Goal: Transaction & Acquisition: Purchase product/service

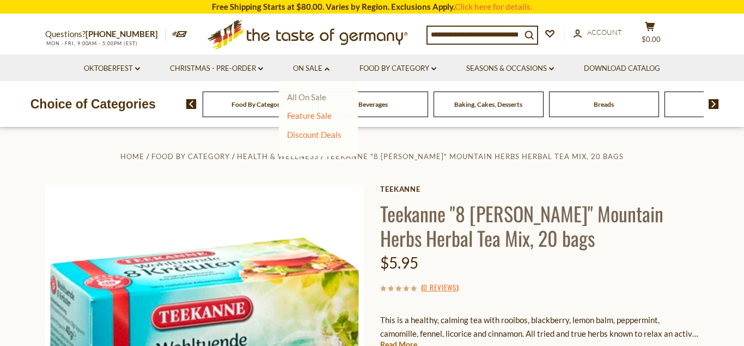
click at [309, 101] on link "All On Sale" at bounding box center [306, 97] width 39 height 10
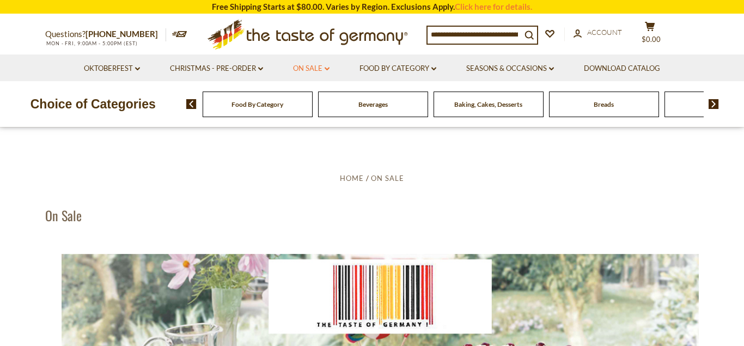
click at [326, 70] on icon at bounding box center [327, 68] width 5 height 3
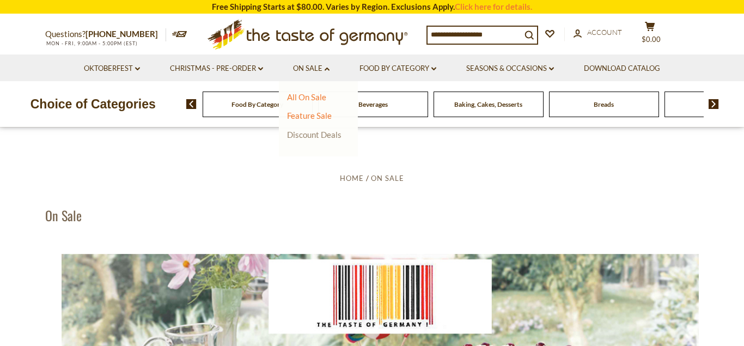
click at [310, 134] on link "Discount Deals" at bounding box center [314, 134] width 54 height 15
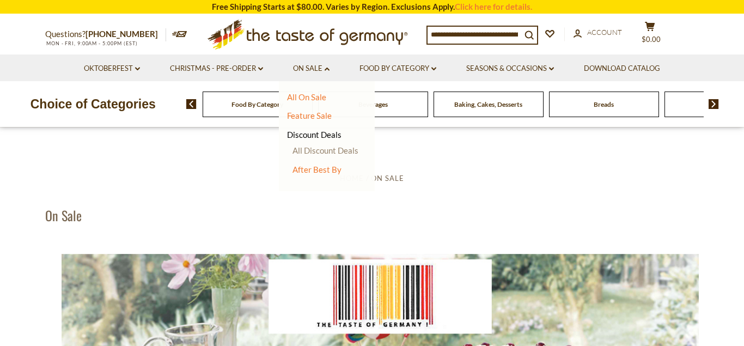
click at [314, 151] on link "All Discount Deals" at bounding box center [325, 150] width 66 height 10
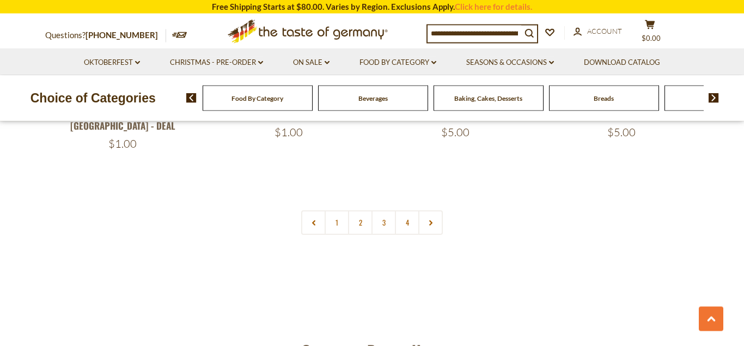
scroll to position [2555, 0]
click at [362, 209] on link "2" at bounding box center [360, 221] width 25 height 25
click at [380, 210] on link "3" at bounding box center [383, 222] width 25 height 25
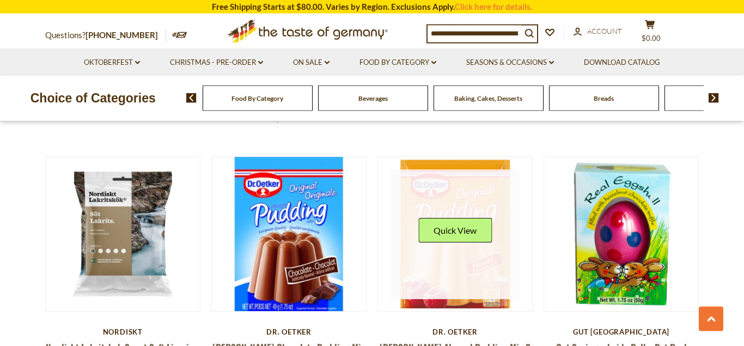
scroll to position [476, 0]
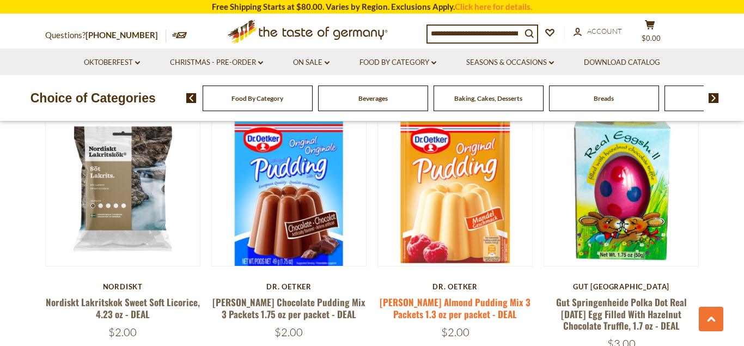
click at [438, 295] on link "Dr. Oetker Almond Pudding Mix 3 Packets 1.3 oz per packet - DEAL" at bounding box center [455, 307] width 151 height 25
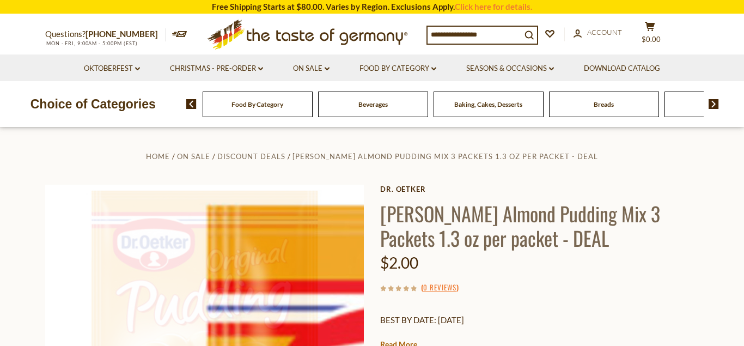
scroll to position [111, 0]
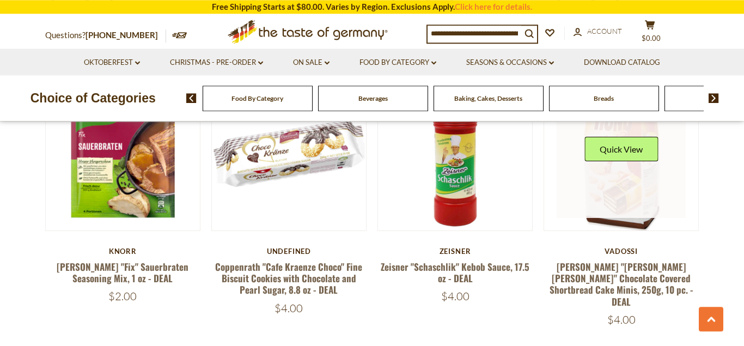
scroll to position [1920, 0]
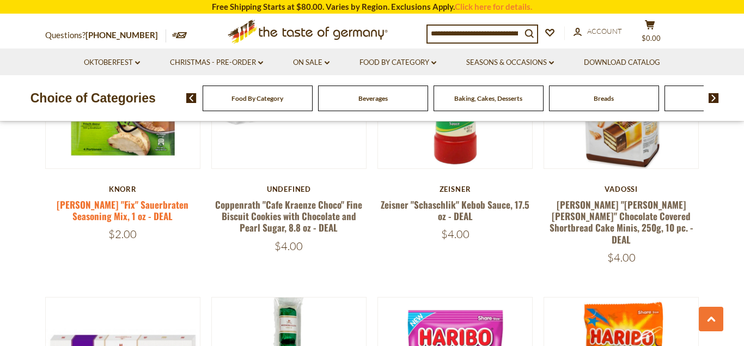
click at [136, 198] on link "[PERSON_NAME] "Fix" Sauerbraten Seasoning Mix, 1 oz - DEAL" at bounding box center [123, 210] width 132 height 25
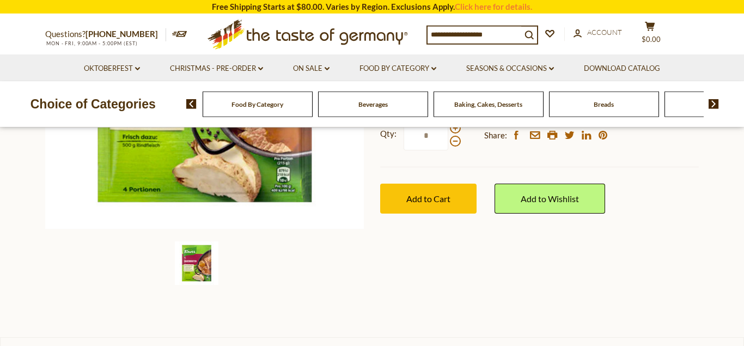
scroll to position [222, 0]
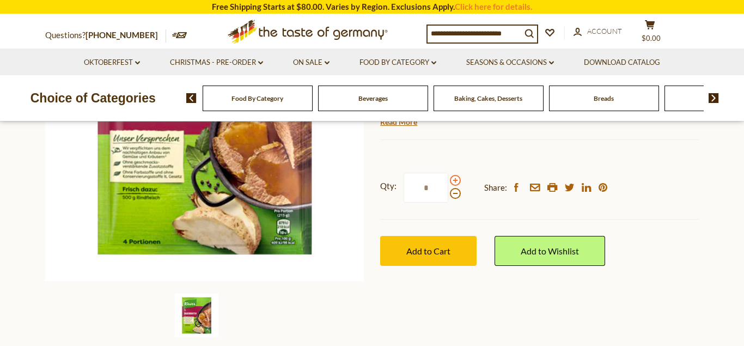
click at [451, 181] on span at bounding box center [455, 180] width 11 height 11
click at [448, 181] on input "*" at bounding box center [426, 188] width 45 height 30
click at [456, 194] on span at bounding box center [455, 193] width 11 height 11
click at [448, 194] on input "*" at bounding box center [426, 188] width 45 height 30
click at [457, 180] on span at bounding box center [455, 180] width 11 height 11
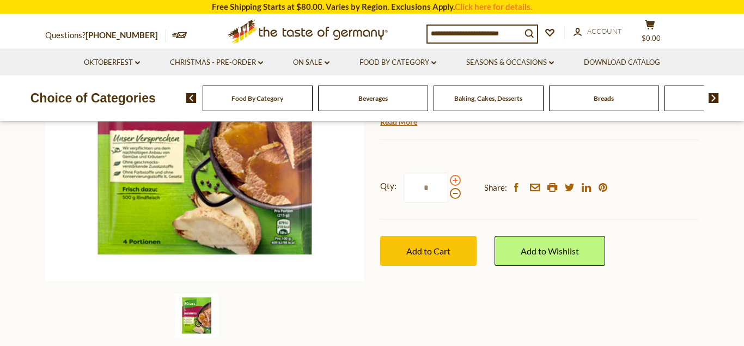
click at [448, 180] on input "*" at bounding box center [426, 188] width 45 height 30
click at [455, 193] on span at bounding box center [455, 193] width 11 height 11
click at [448, 193] on input "*" at bounding box center [426, 188] width 45 height 30
click at [455, 194] on span at bounding box center [455, 193] width 11 height 11
click at [448, 194] on input "*" at bounding box center [426, 188] width 45 height 30
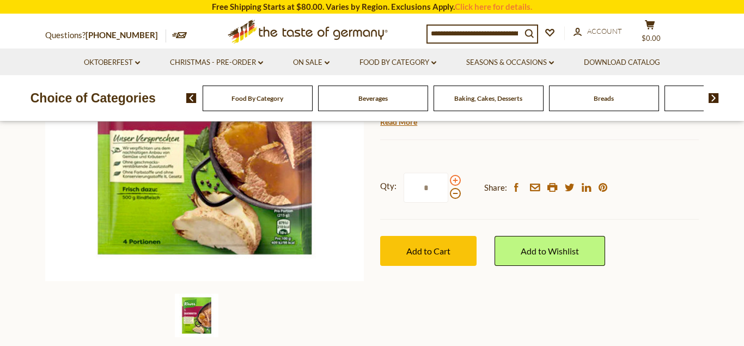
click at [456, 180] on span at bounding box center [455, 180] width 11 height 11
click at [448, 180] on input "*" at bounding box center [426, 188] width 45 height 30
type input "*"
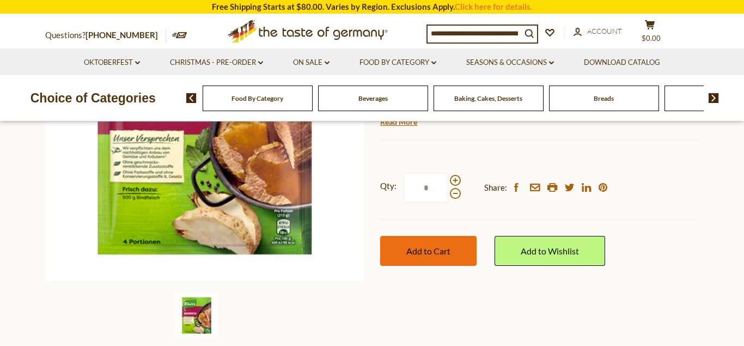
click at [458, 250] on button "Add to Cart" at bounding box center [428, 251] width 96 height 30
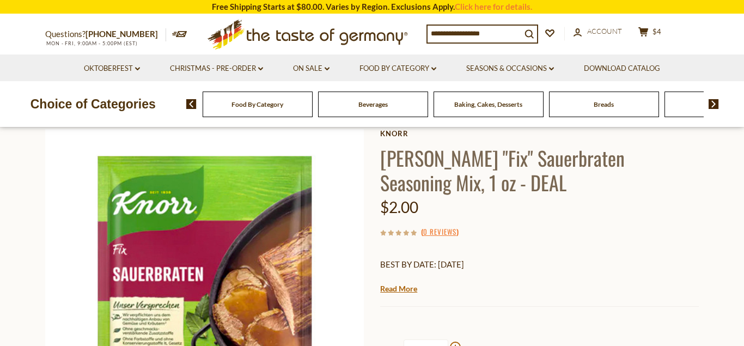
scroll to position [0, 0]
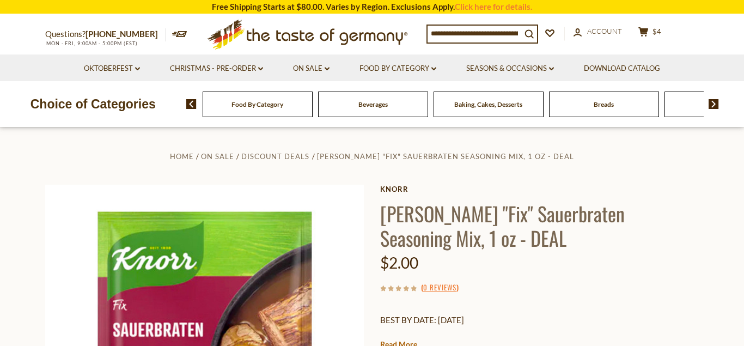
click at [521, 32] on input at bounding box center [475, 33] width 94 height 15
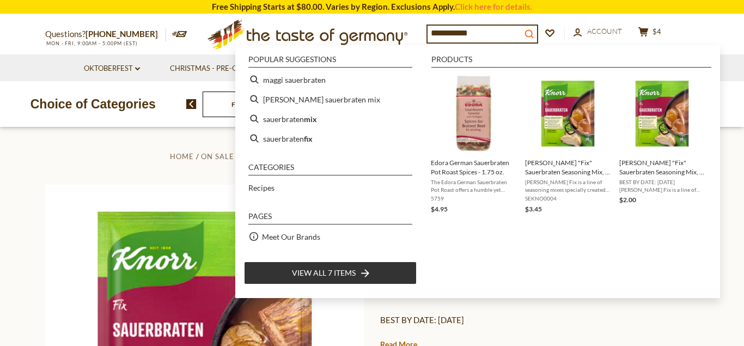
type input "**********"
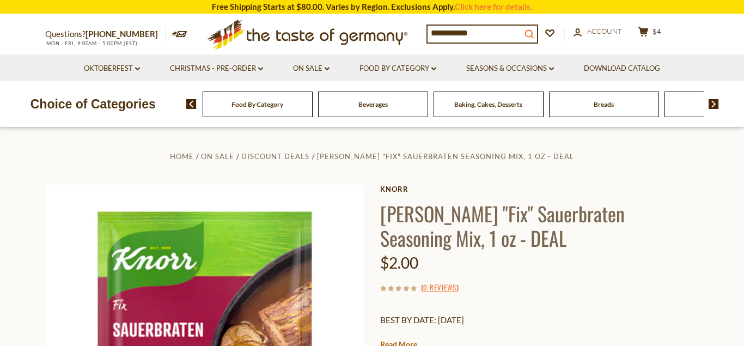
click at [534, 32] on icon "search_icon" at bounding box center [528, 33] width 9 height 9
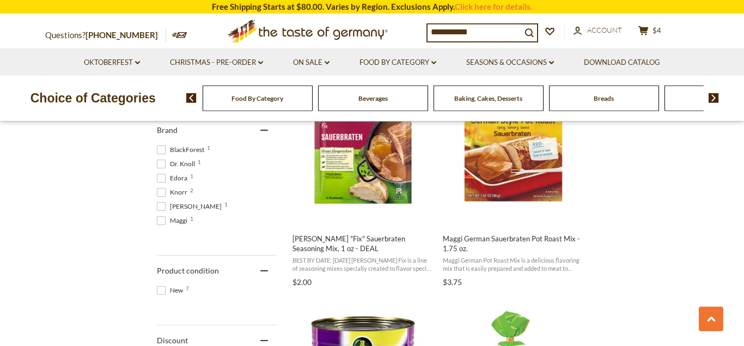
scroll to position [500, 0]
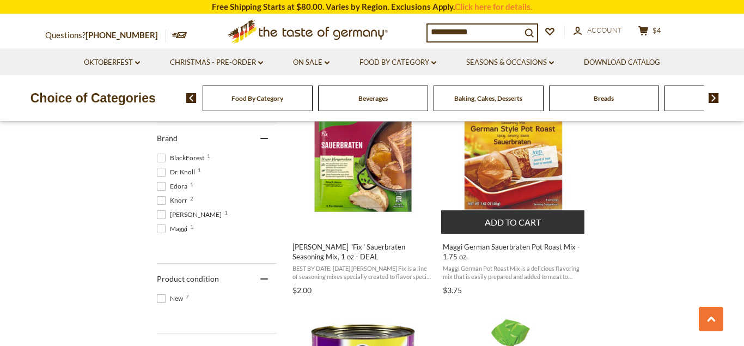
click at [514, 222] on button "Add to cart" at bounding box center [512, 221] width 143 height 23
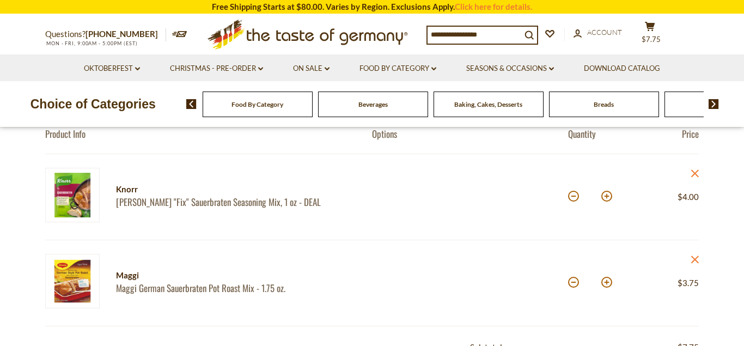
scroll to position [111, 0]
click at [696, 258] on icon "close" at bounding box center [695, 259] width 8 height 8
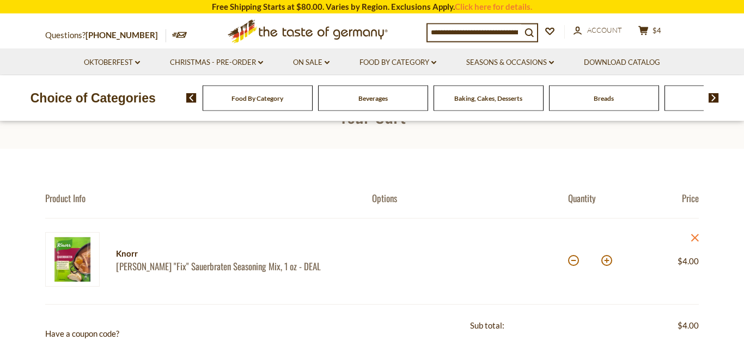
scroll to position [0, 0]
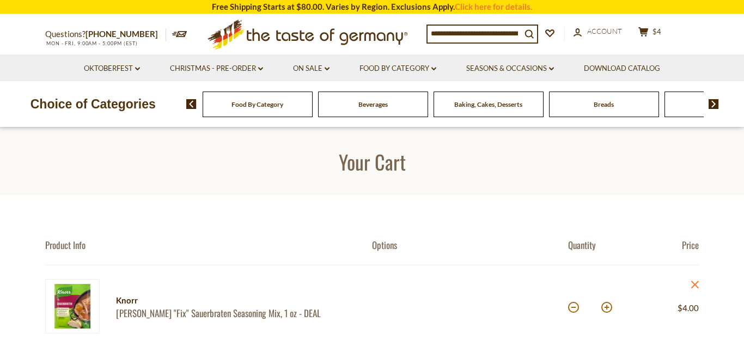
click at [446, 35] on input at bounding box center [475, 33] width 94 height 15
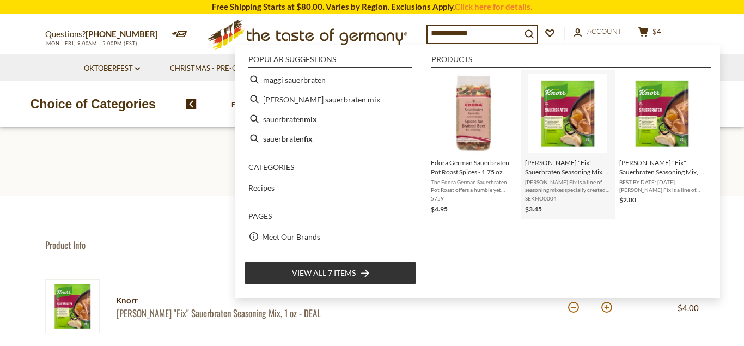
type input "**********"
click at [558, 166] on span "[PERSON_NAME] "Fix" Sauerbraten Seasoning Mix, 1 oz" at bounding box center [568, 167] width 86 height 19
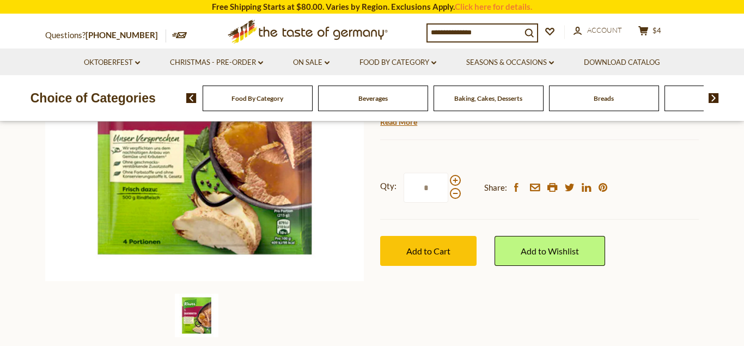
scroll to position [222, 0]
click at [454, 175] on span at bounding box center [455, 180] width 11 height 11
click at [448, 173] on input "*" at bounding box center [426, 188] width 45 height 30
click at [454, 188] on span at bounding box center [455, 193] width 11 height 11
click at [448, 173] on input "*" at bounding box center [426, 188] width 45 height 30
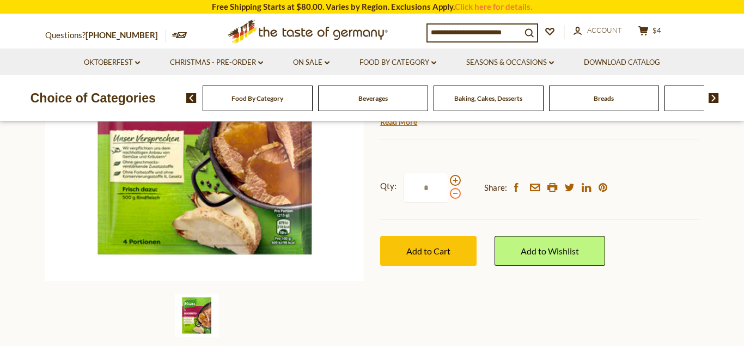
click at [454, 188] on span at bounding box center [455, 193] width 11 height 11
click at [448, 173] on input "*" at bounding box center [426, 188] width 45 height 30
click at [457, 175] on span at bounding box center [455, 180] width 11 height 11
click at [448, 173] on input "*" at bounding box center [426, 188] width 45 height 30
click at [457, 175] on span at bounding box center [455, 180] width 11 height 11
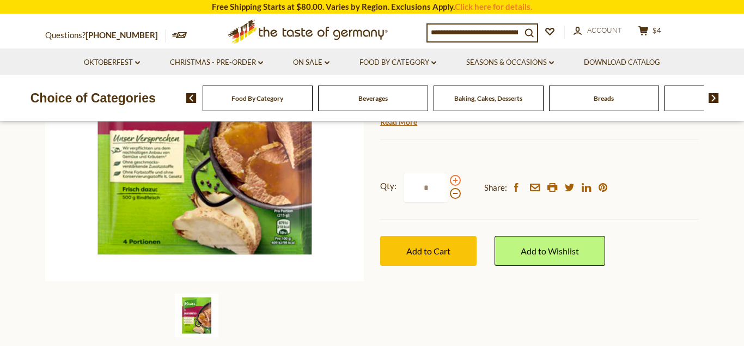
click at [448, 173] on input "*" at bounding box center [426, 188] width 45 height 30
click at [452, 188] on span at bounding box center [455, 193] width 11 height 11
click at [448, 173] on input "*" at bounding box center [426, 188] width 45 height 30
type input "*"
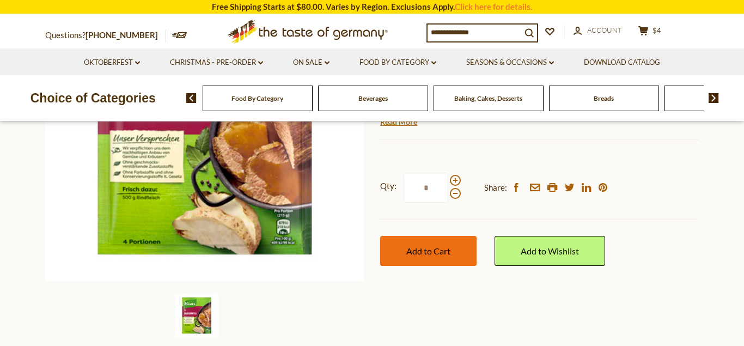
click at [453, 236] on button "Add to Cart" at bounding box center [428, 251] width 96 height 30
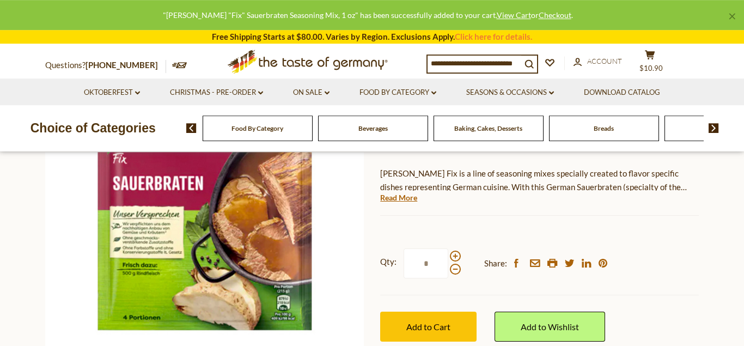
scroll to position [56, 0]
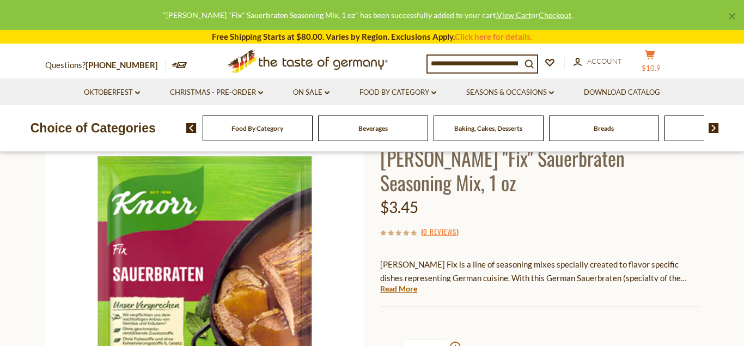
click at [665, 63] on button "cart $10.9" at bounding box center [649, 63] width 33 height 27
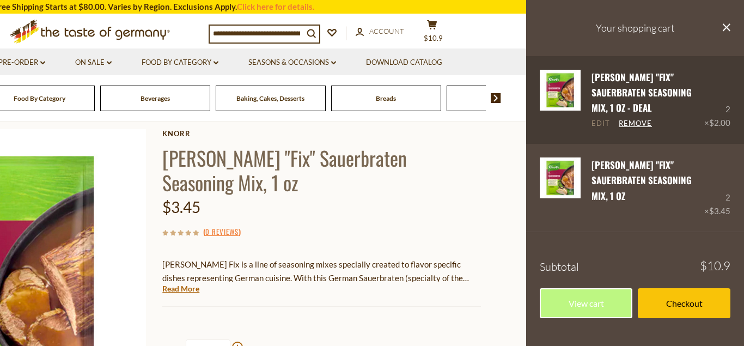
click at [599, 119] on link "Edit" at bounding box center [600, 124] width 19 height 10
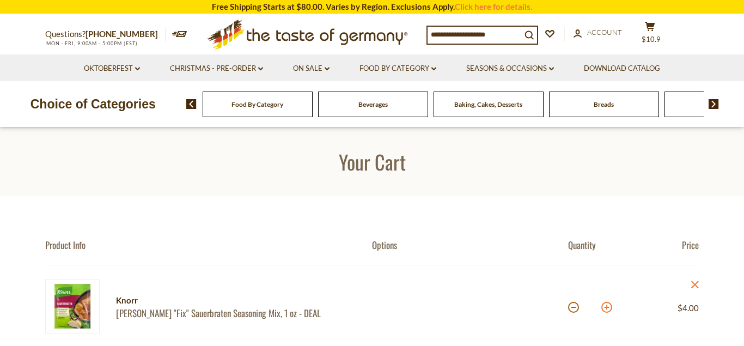
click at [605, 307] on button at bounding box center [606, 307] width 11 height 11
type input "*"
click at [283, 111] on div "Food By Category" at bounding box center [258, 105] width 110 height 26
click at [222, 111] on div "Food By Category" at bounding box center [252, 105] width 110 height 26
click at [127, 67] on link "Oktoberfest dropdown_arrow" at bounding box center [112, 69] width 56 height 12
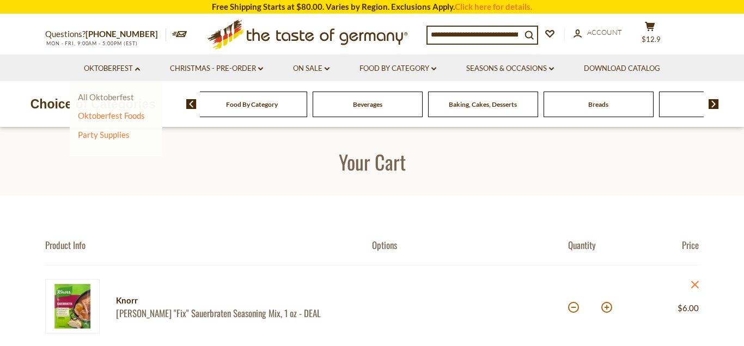
click at [113, 93] on link "All Oktoberfest" at bounding box center [106, 97] width 56 height 10
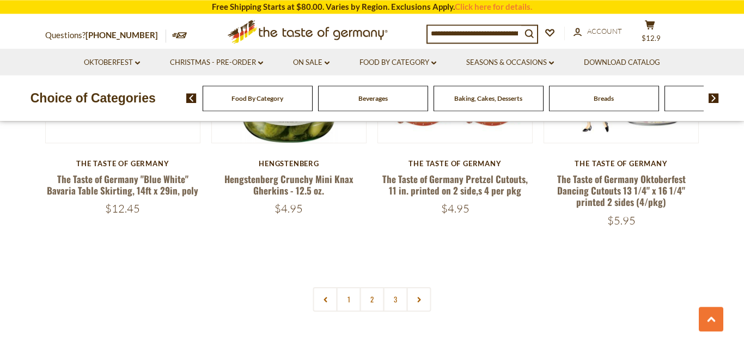
scroll to position [2611, 0]
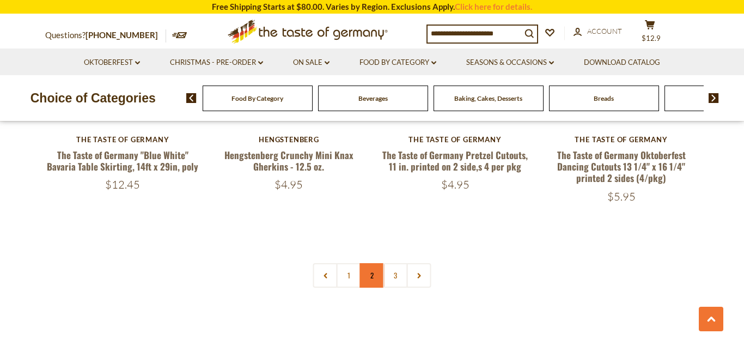
click at [376, 277] on link "2" at bounding box center [372, 275] width 25 height 25
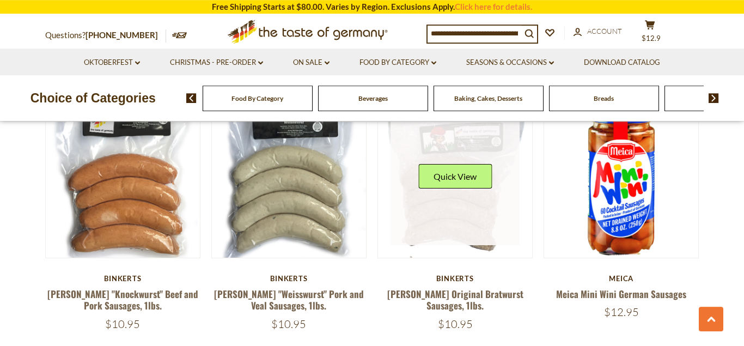
scroll to position [2106, 0]
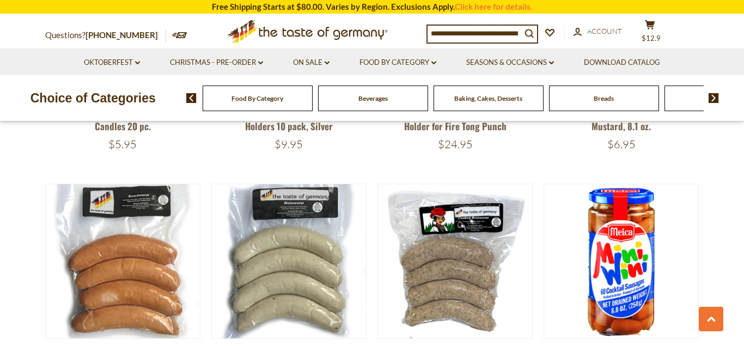
click at [274, 105] on div "Food By Category" at bounding box center [258, 99] width 110 height 26
click at [436, 65] on link "Food By Category dropdown_arrow" at bounding box center [397, 63] width 77 height 12
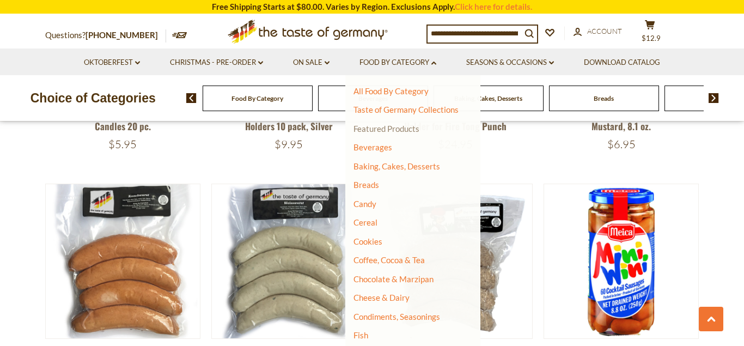
click at [400, 127] on link "Featured Products" at bounding box center [386, 129] width 66 height 10
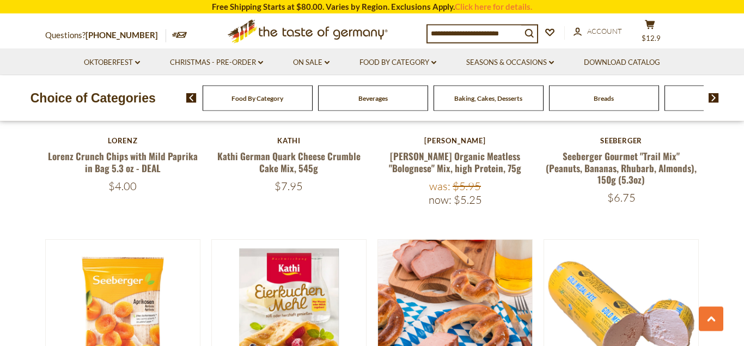
scroll to position [222, 0]
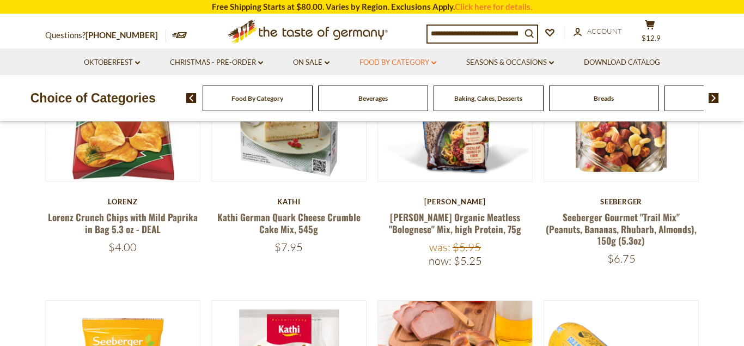
click at [431, 65] on link "Food By Category dropdown_arrow" at bounding box center [397, 63] width 77 height 12
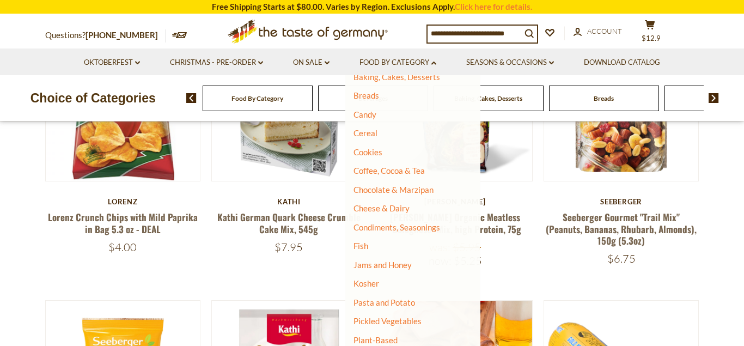
scroll to position [118, 0]
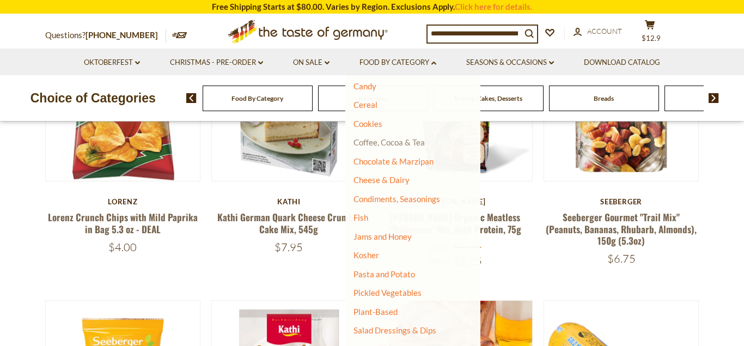
click at [379, 147] on link "Coffee, Cocoa & Tea" at bounding box center [388, 142] width 71 height 10
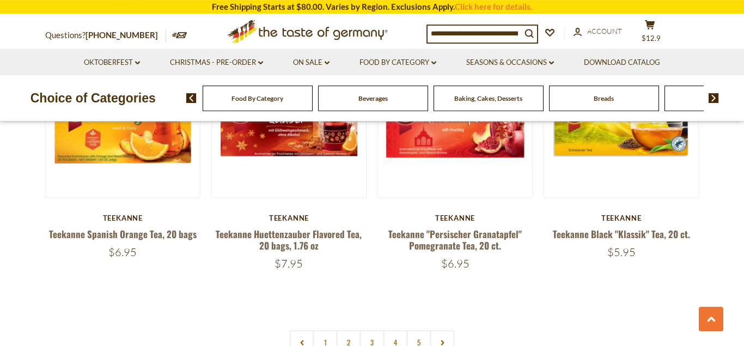
scroll to position [2611, 0]
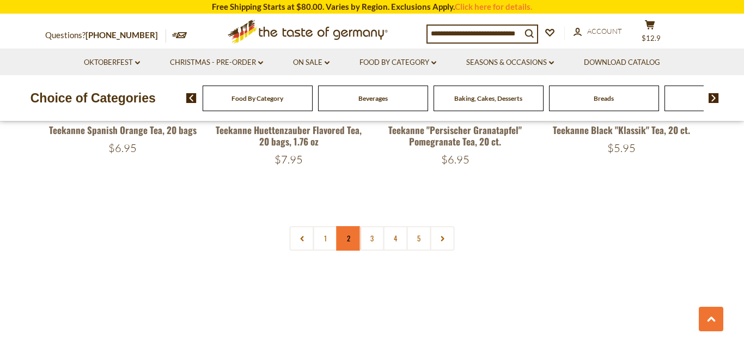
click at [354, 232] on link "2" at bounding box center [349, 238] width 25 height 25
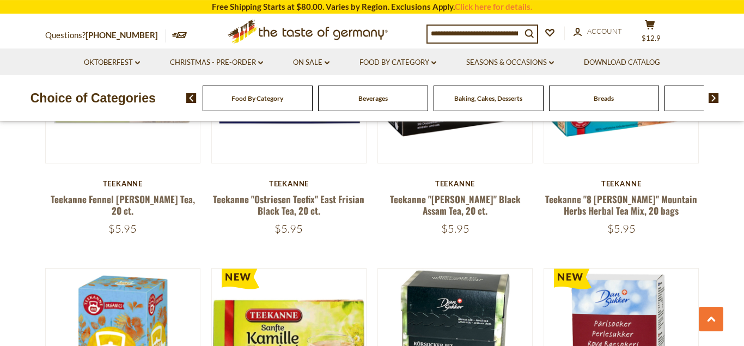
scroll to position [385, 0]
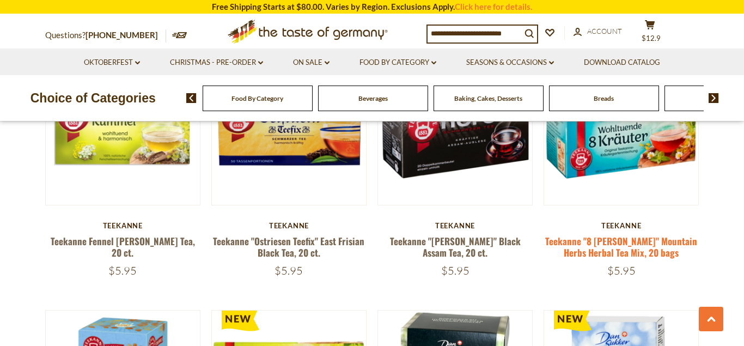
click at [625, 240] on link "Teekanne "8 [PERSON_NAME]" Mountain Herbs Herbal Tea Mix, 20 bags" at bounding box center [621, 246] width 152 height 25
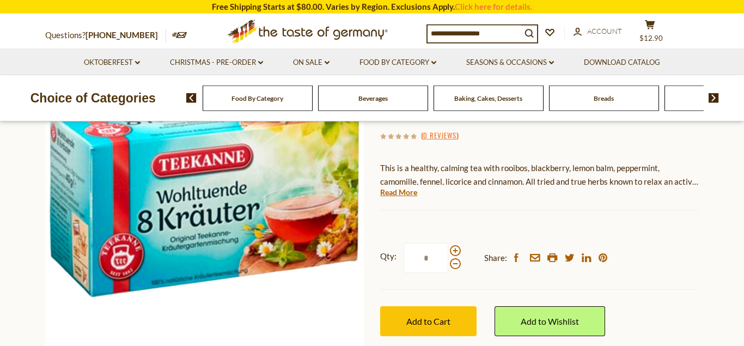
scroll to position [167, 0]
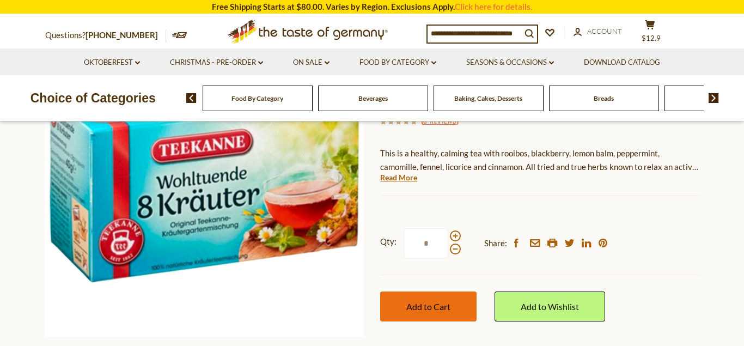
drag, startPoint x: 441, startPoint y: 302, endPoint x: 434, endPoint y: 298, distance: 8.0
click at [436, 301] on button "Add to Cart" at bounding box center [428, 306] width 96 height 30
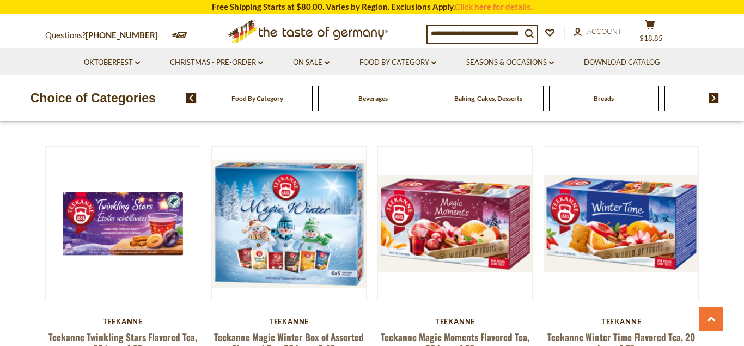
scroll to position [1385, 0]
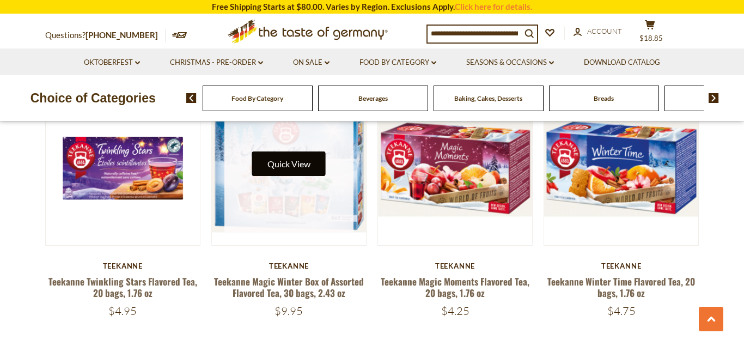
click at [299, 175] on button "Quick View" at bounding box center [289, 163] width 74 height 25
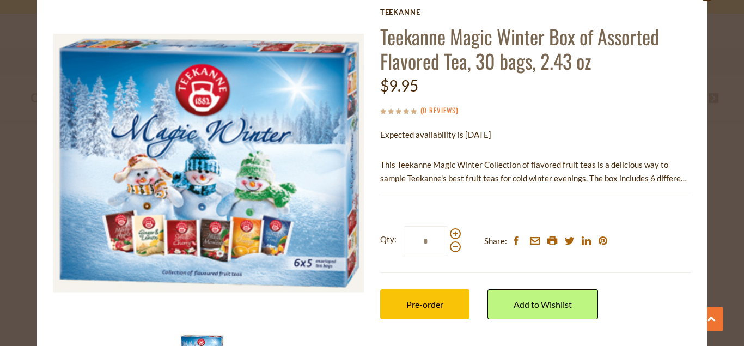
scroll to position [99, 0]
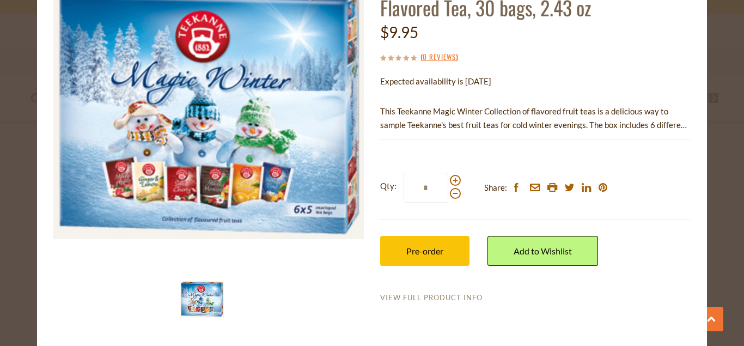
click at [400, 298] on link "View Full Product Info" at bounding box center [431, 298] width 102 height 10
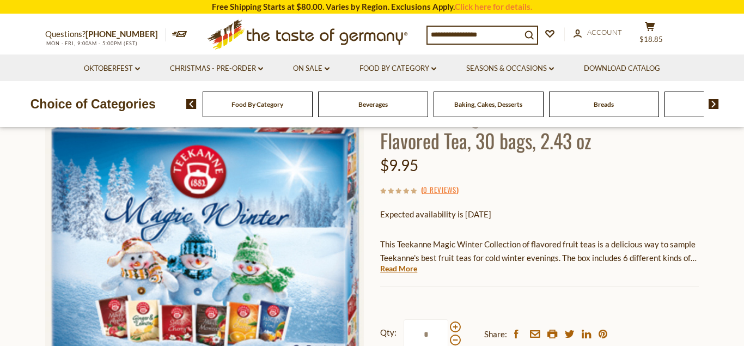
scroll to position [97, 0]
click at [393, 271] on link "Read More" at bounding box center [398, 268] width 37 height 11
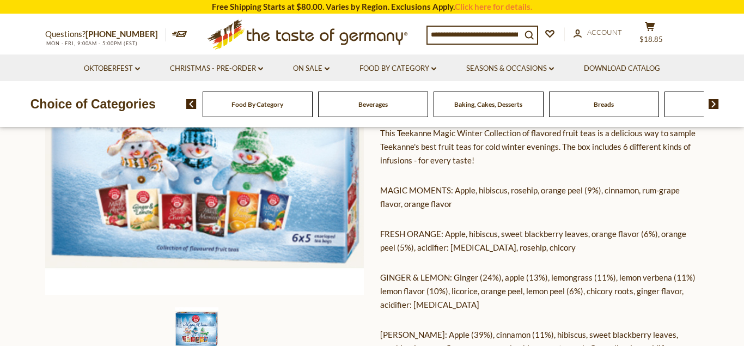
scroll to position [0, 0]
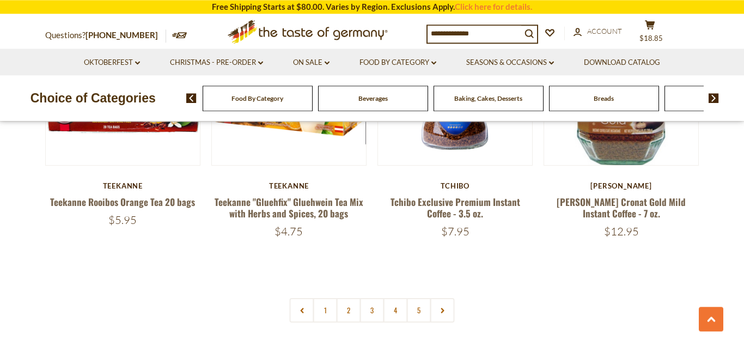
scroll to position [2496, 0]
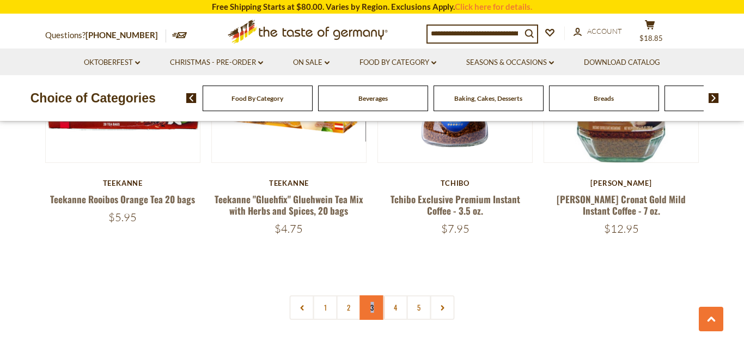
click at [373, 308] on link "3" at bounding box center [372, 307] width 25 height 25
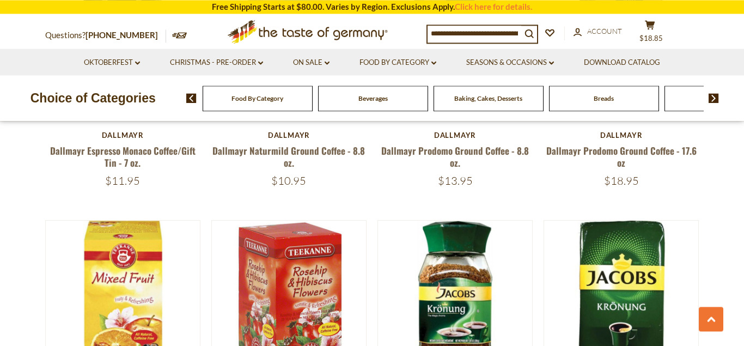
scroll to position [718, 0]
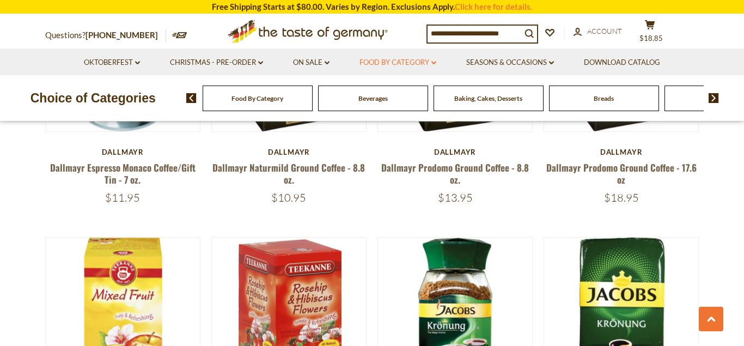
click at [431, 64] on link "Food By Category dropdown_arrow" at bounding box center [397, 63] width 77 height 12
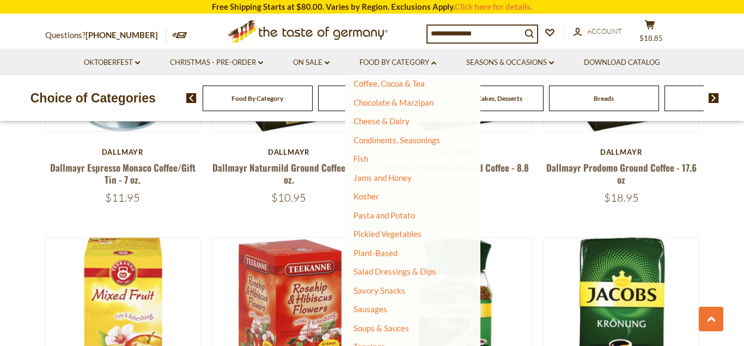
scroll to position [242, 0]
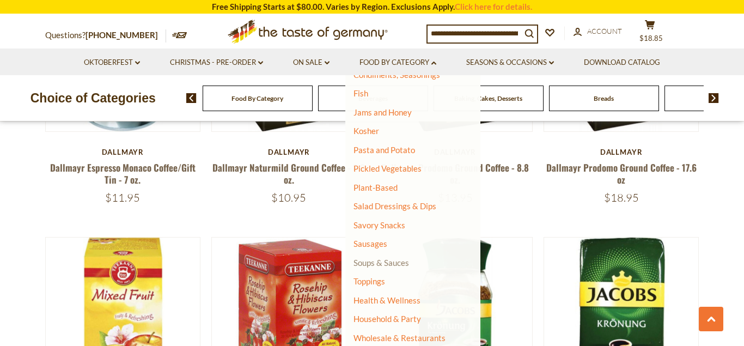
click at [400, 264] on link "Soups & Sauces" at bounding box center [381, 263] width 56 height 10
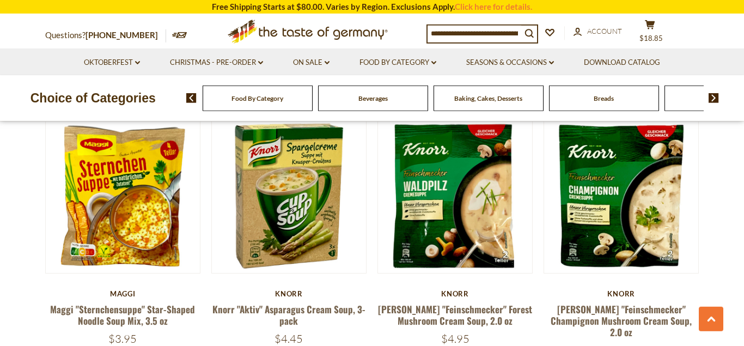
scroll to position [2389, 0]
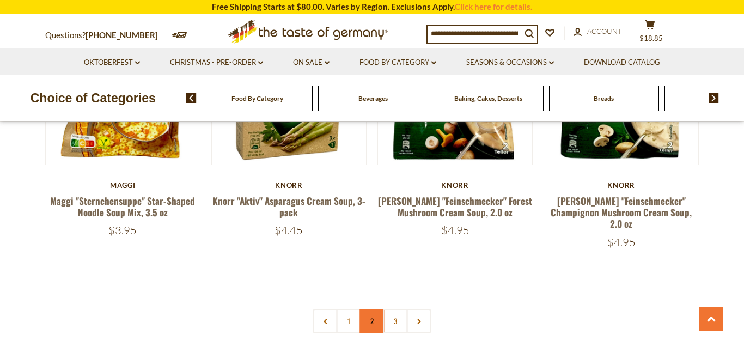
click at [375, 309] on link "2" at bounding box center [372, 321] width 25 height 25
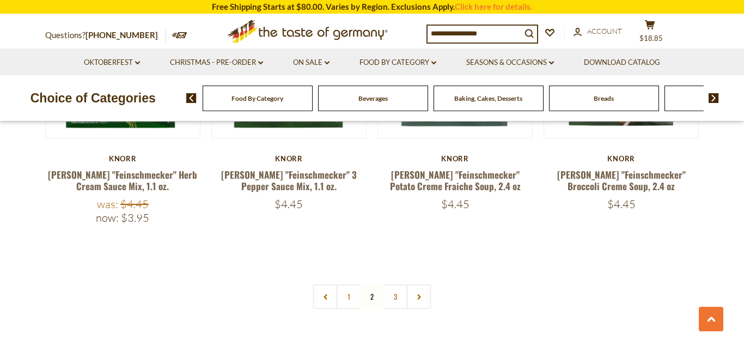
scroll to position [2254, 0]
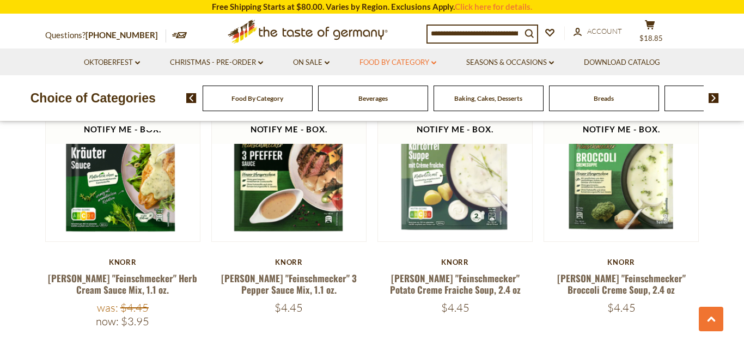
click at [432, 61] on link "Food By Category dropdown_arrow" at bounding box center [397, 63] width 77 height 12
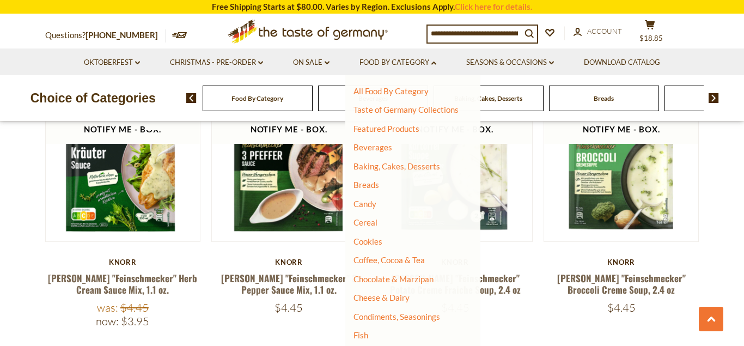
click at [476, 31] on input at bounding box center [475, 33] width 94 height 15
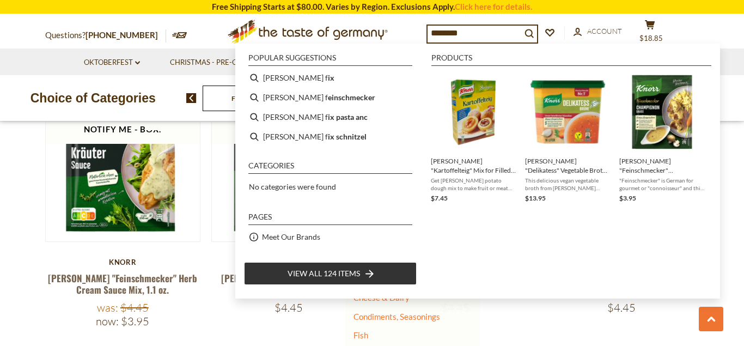
type input "*********"
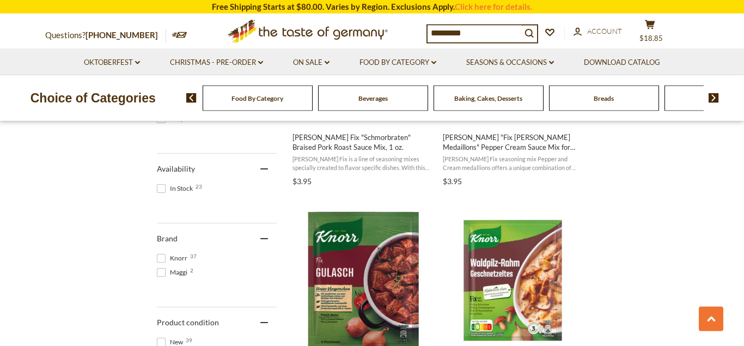
scroll to position [333, 0]
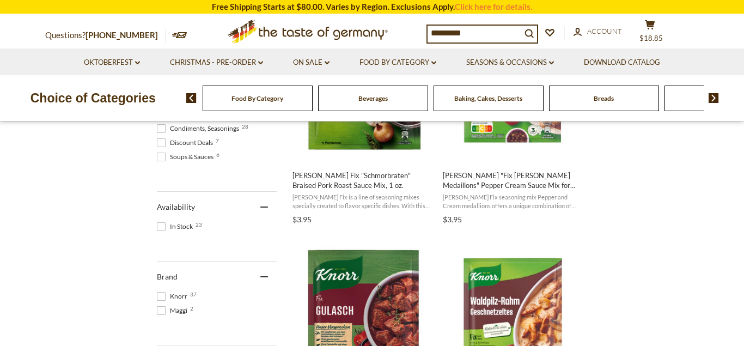
click at [165, 228] on span at bounding box center [161, 226] width 9 height 9
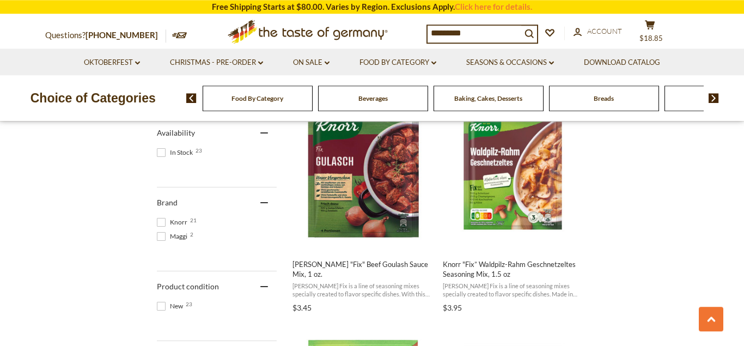
scroll to position [500, 0]
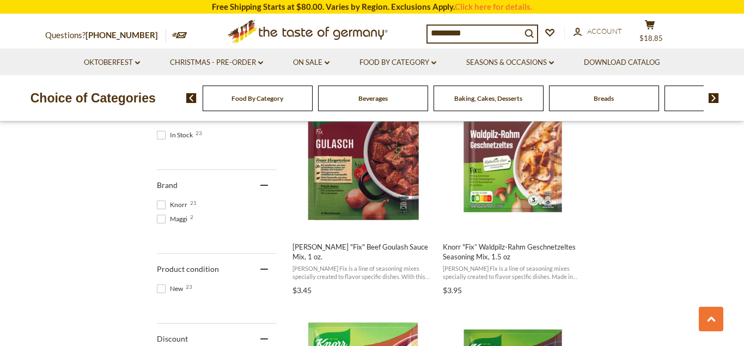
click at [158, 206] on span at bounding box center [161, 204] width 9 height 9
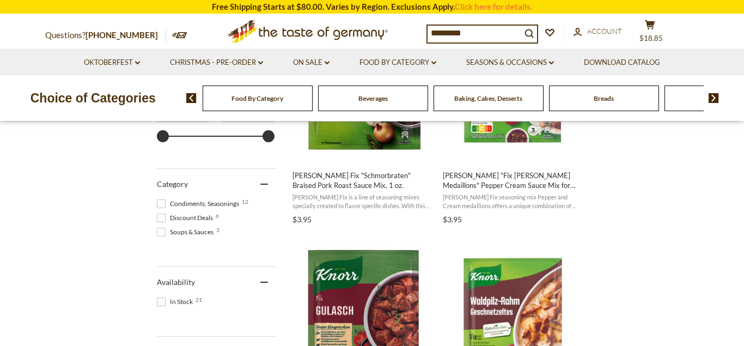
scroll to position [500, 0]
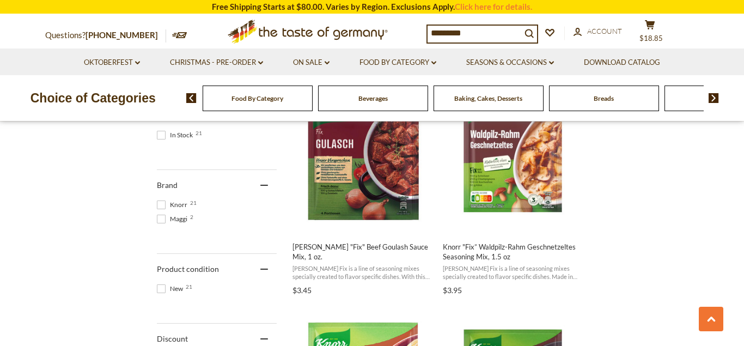
click at [160, 221] on span at bounding box center [161, 219] width 9 height 9
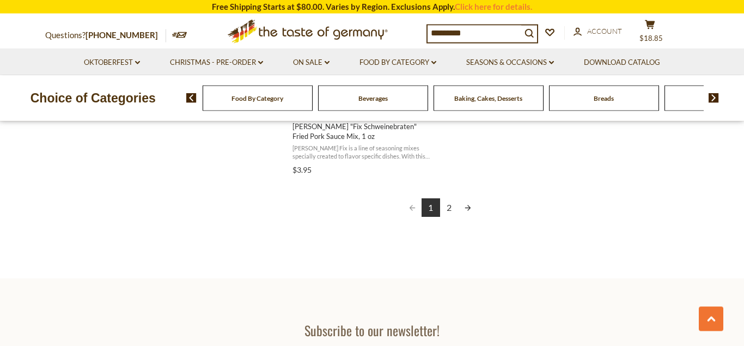
scroll to position [2111, 0]
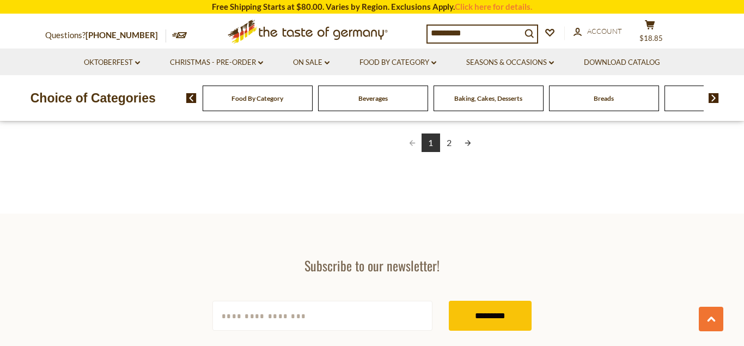
click at [448, 141] on link "2" at bounding box center [449, 142] width 19 height 19
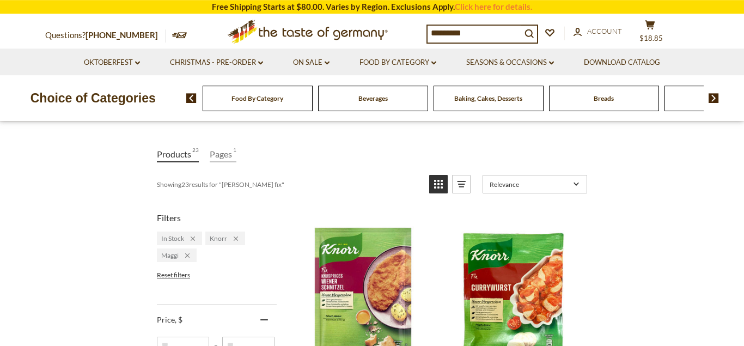
scroll to position [111, 0]
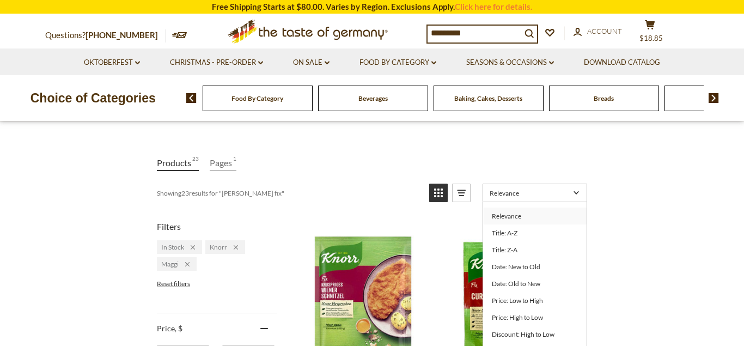
click at [508, 285] on link "Date: Old to New" at bounding box center [534, 283] width 103 height 17
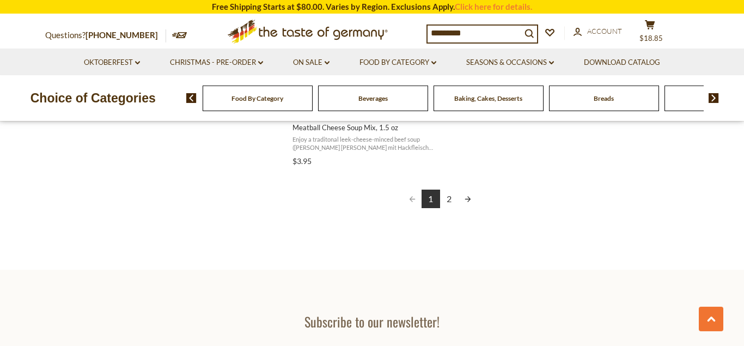
scroll to position [2056, 0]
click at [448, 200] on link "2" at bounding box center [449, 198] width 19 height 19
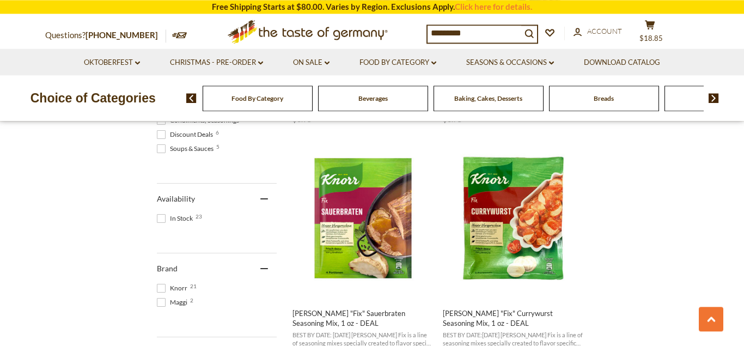
scroll to position [500, 0]
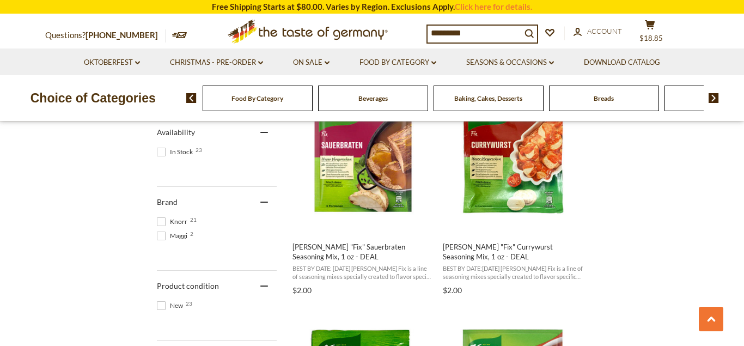
click at [164, 307] on span at bounding box center [161, 305] width 9 height 9
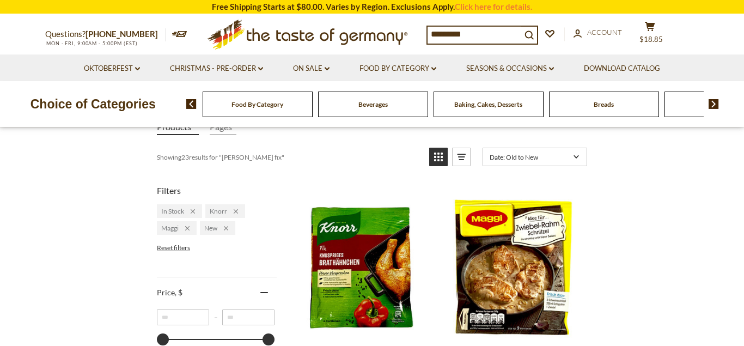
scroll to position [167, 0]
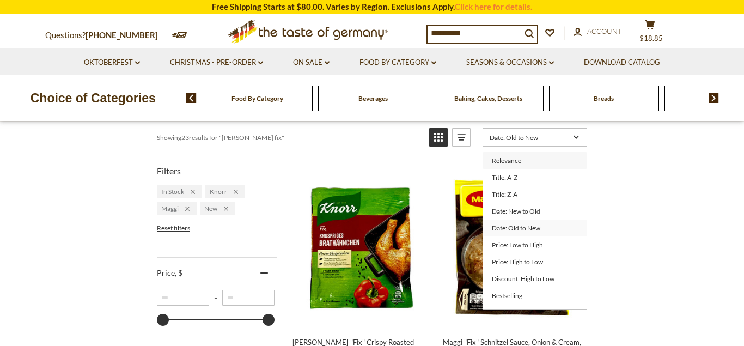
click at [513, 163] on link "Relevance" at bounding box center [534, 160] width 103 height 17
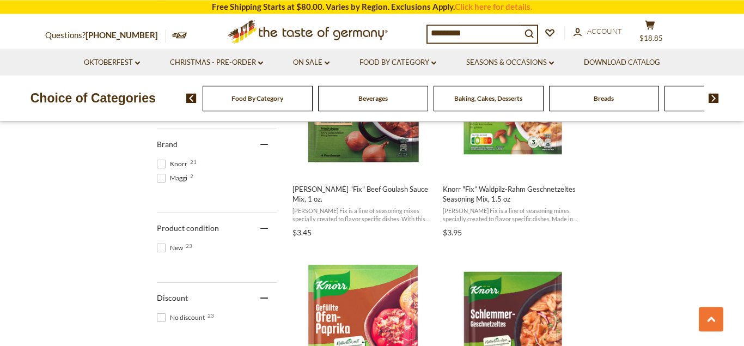
scroll to position [556, 0]
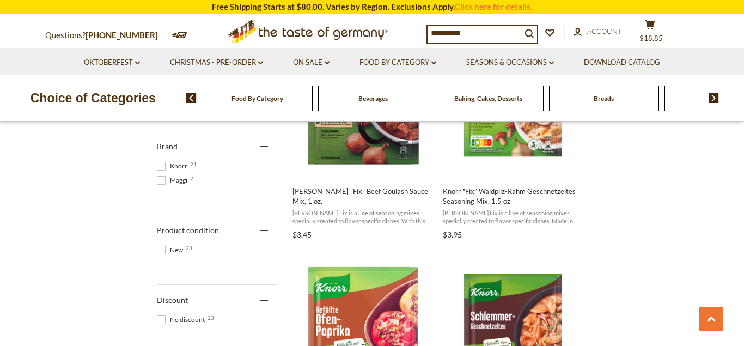
click at [158, 167] on span at bounding box center [161, 166] width 9 height 9
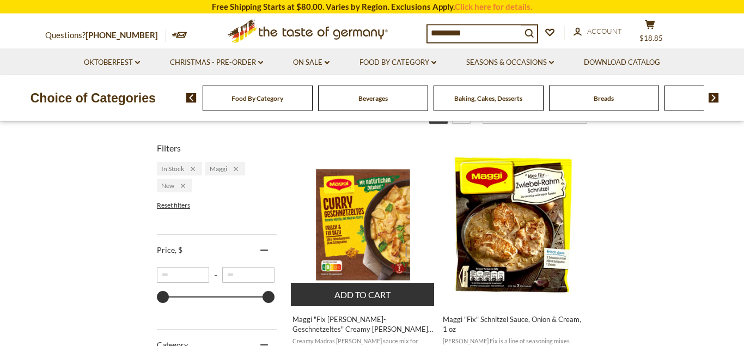
scroll to position [278, 0]
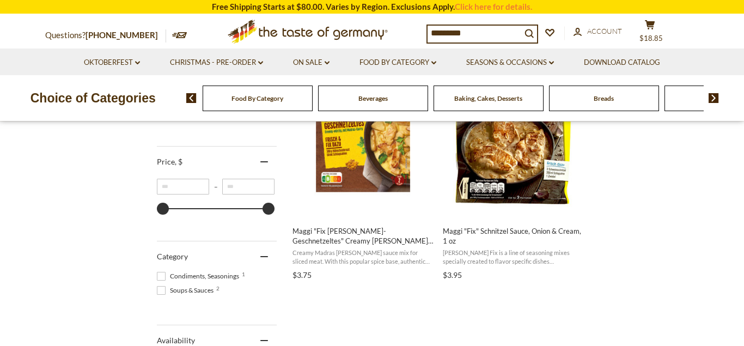
drag, startPoint x: 471, startPoint y: 33, endPoint x: 275, endPoint y: 55, distance: 197.9
click at [428, 41] on input "*********" at bounding box center [475, 33] width 94 height 15
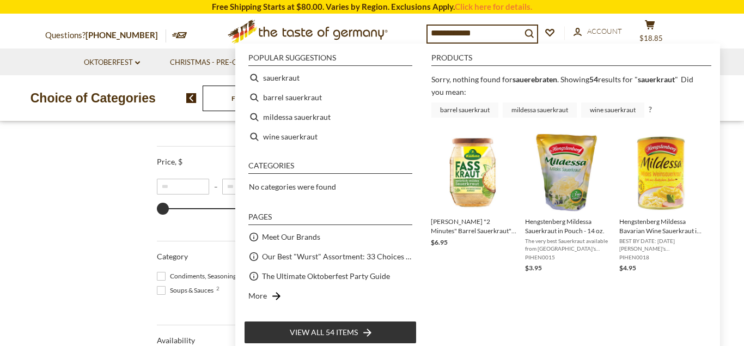
type input "**********"
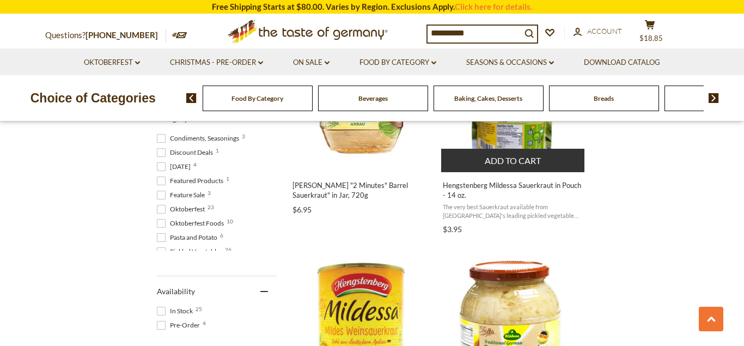
scroll to position [222, 0]
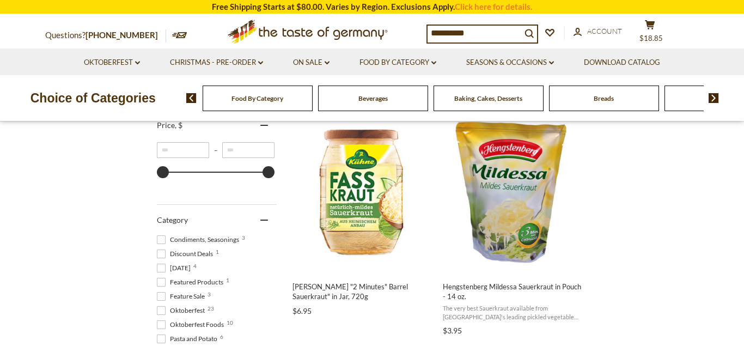
drag, startPoint x: 485, startPoint y: 33, endPoint x: 306, endPoint y: 44, distance: 179.5
click at [428, 41] on input "**********" at bounding box center [475, 33] width 94 height 15
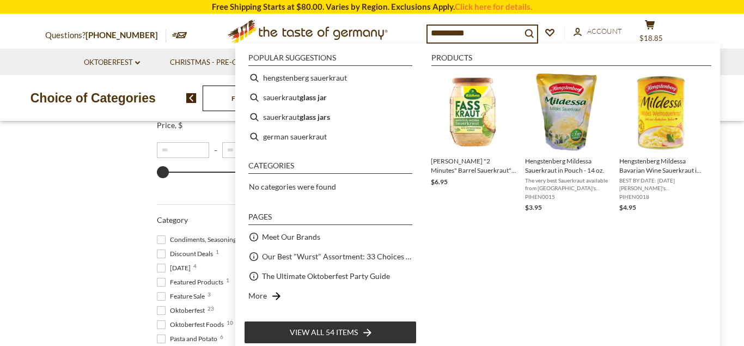
type input "**********"
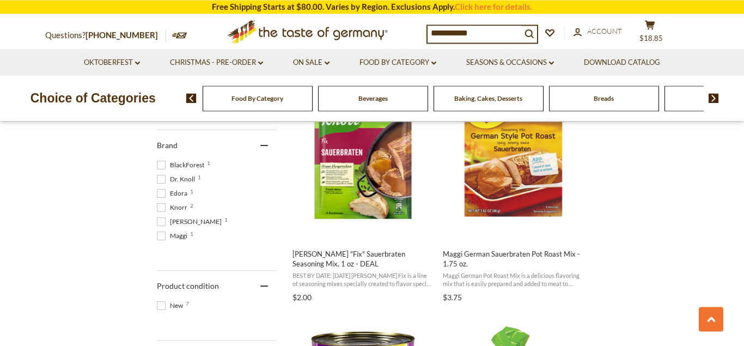
scroll to position [556, 0]
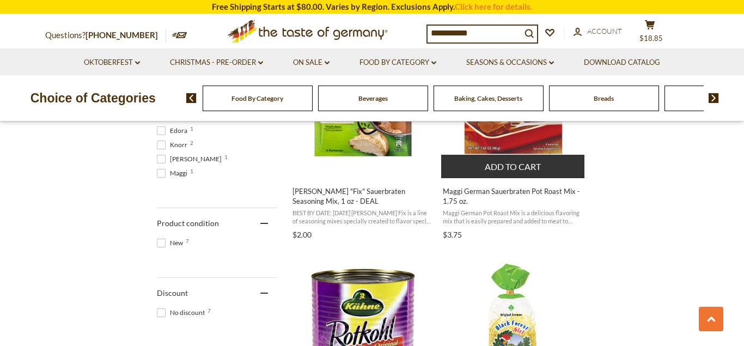
click at [502, 143] on img "Maggi German Sauerbraten Pot Roast Mix - 1.75 oz." at bounding box center [513, 96] width 144 height 144
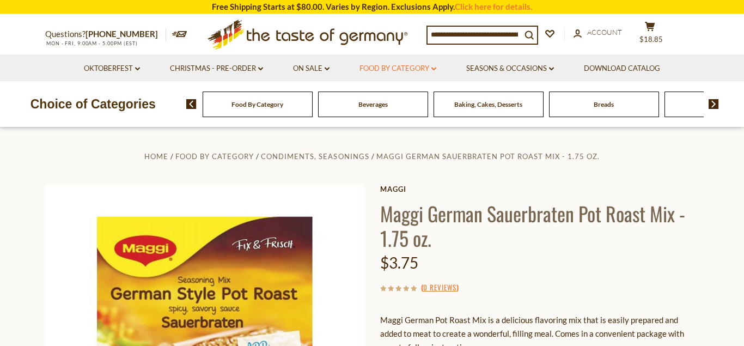
click at [433, 67] on link "Food By Category dropdown_arrow" at bounding box center [397, 69] width 77 height 12
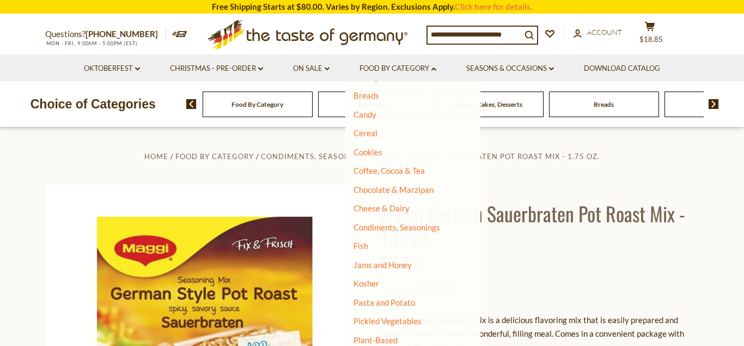
scroll to position [118, 0]
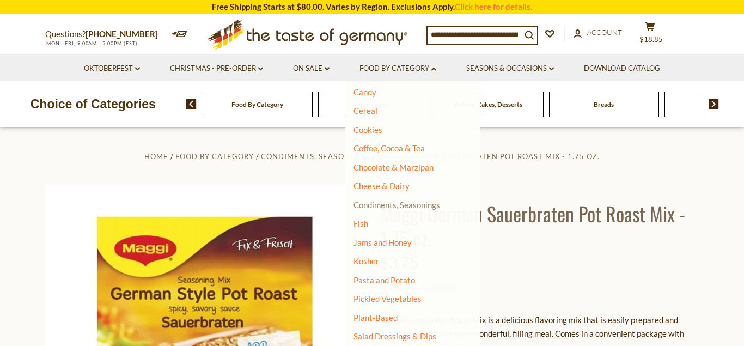
click at [377, 204] on link "Condiments, Seasonings" at bounding box center [396, 205] width 87 height 10
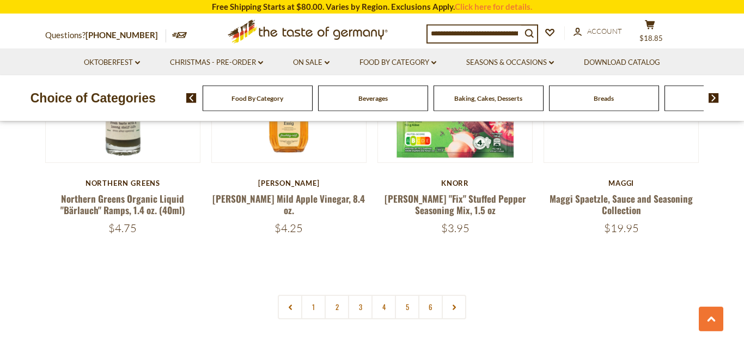
scroll to position [2500, 0]
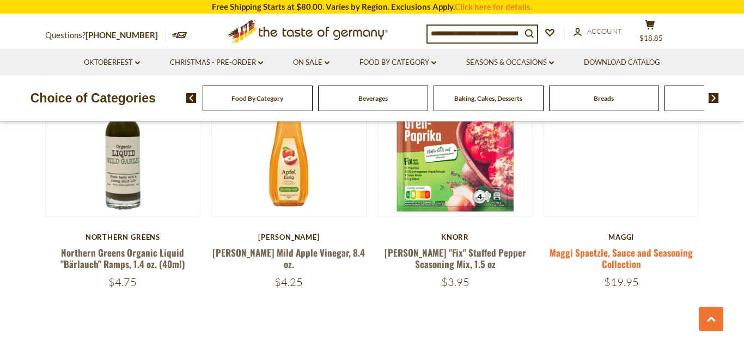
click at [580, 246] on link "Maggi Spaetzle, Sauce and Seasoning Collection" at bounding box center [621, 258] width 143 height 25
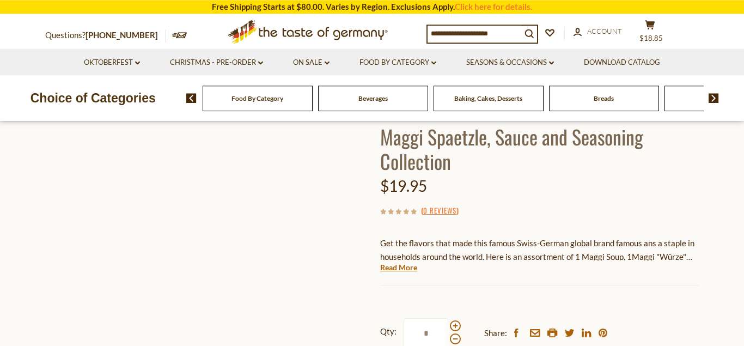
scroll to position [56, 0]
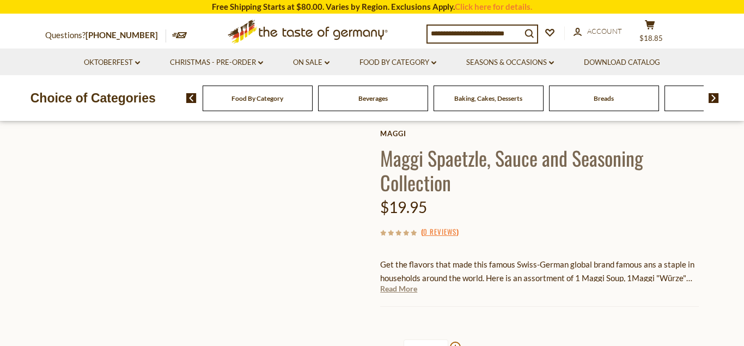
click at [395, 291] on link "Read More" at bounding box center [398, 288] width 37 height 11
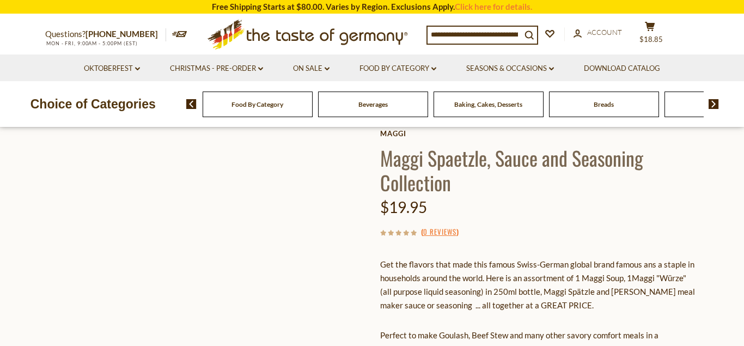
scroll to position [0, 0]
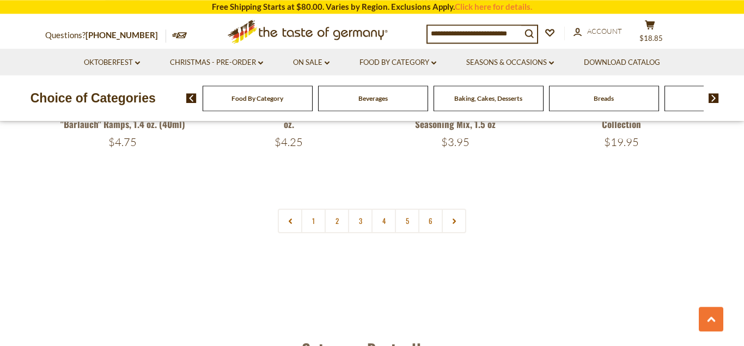
scroll to position [2667, 0]
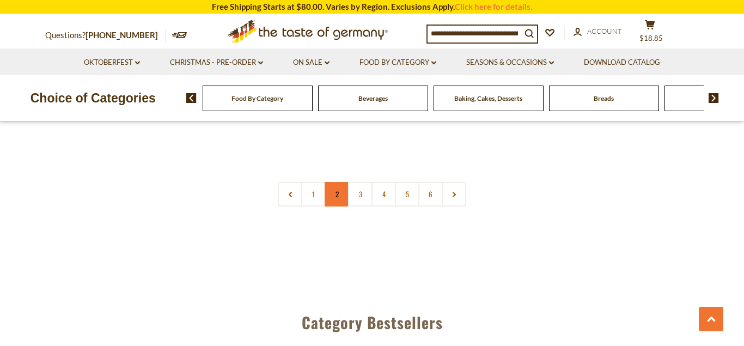
click at [337, 182] on link "2" at bounding box center [337, 194] width 25 height 25
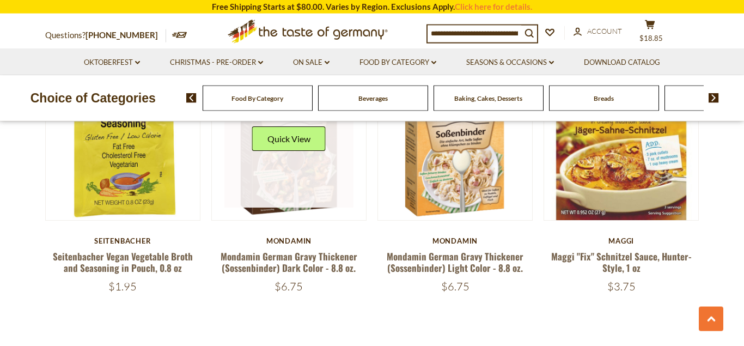
scroll to position [2384, 0]
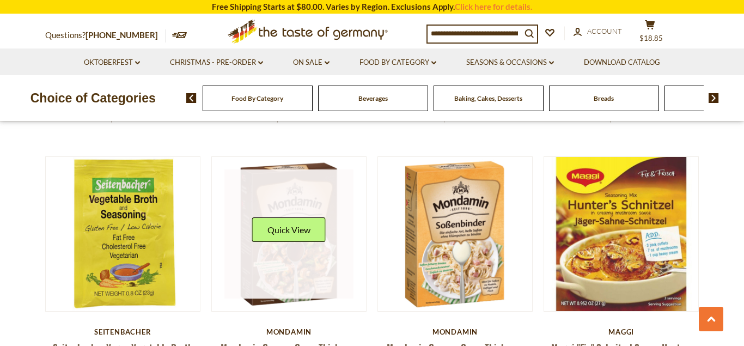
click at [290, 250] on link at bounding box center [289, 234] width 130 height 130
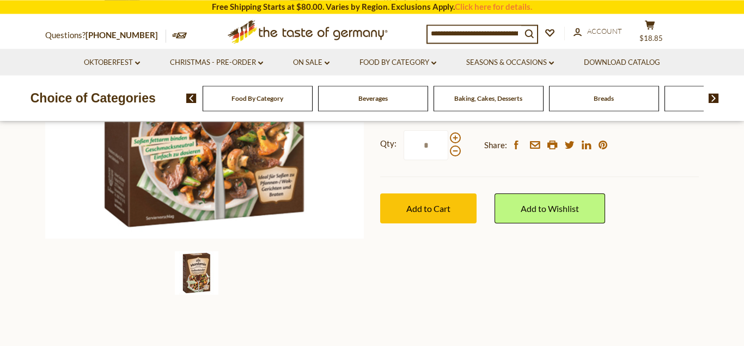
scroll to position [278, 0]
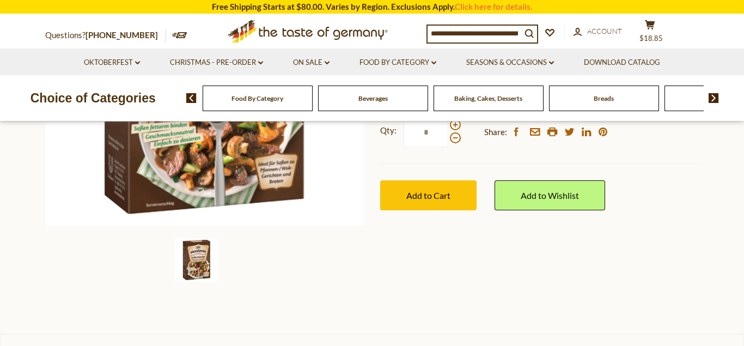
click at [188, 256] on img at bounding box center [197, 260] width 44 height 44
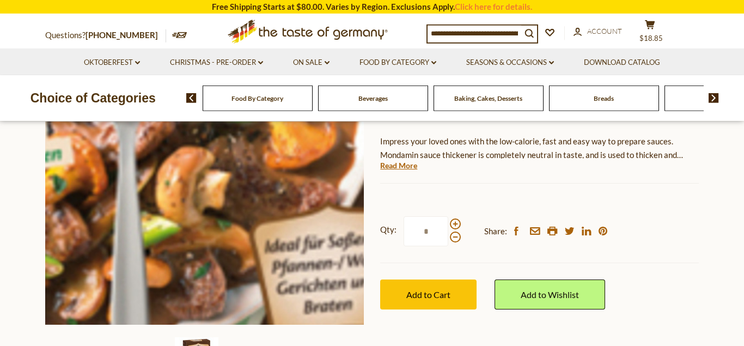
scroll to position [167, 0]
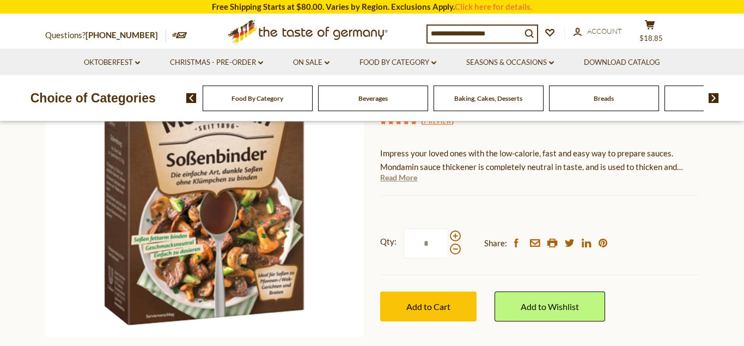
click at [406, 180] on link "Read More" at bounding box center [398, 177] width 37 height 11
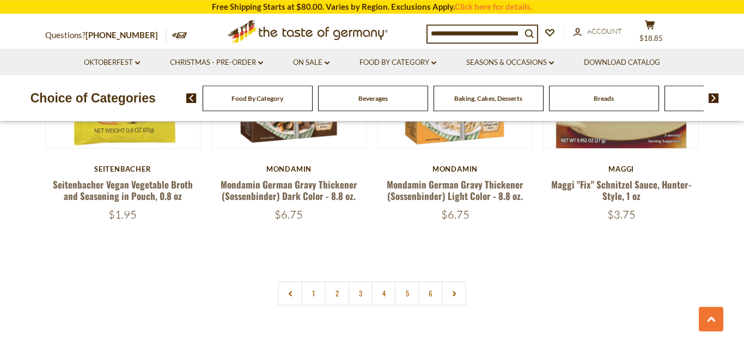
scroll to position [2606, 0]
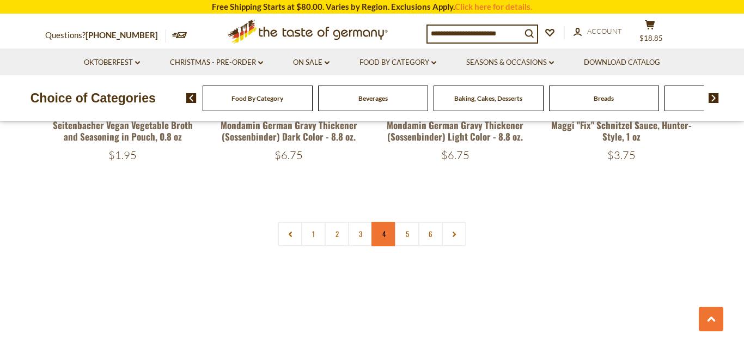
click at [387, 227] on link "4" at bounding box center [383, 234] width 25 height 25
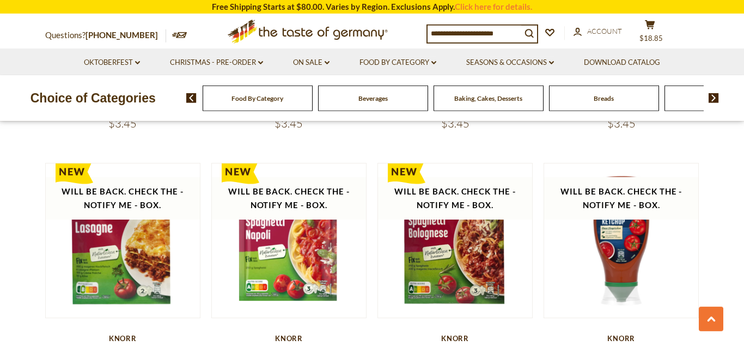
scroll to position [1328, 0]
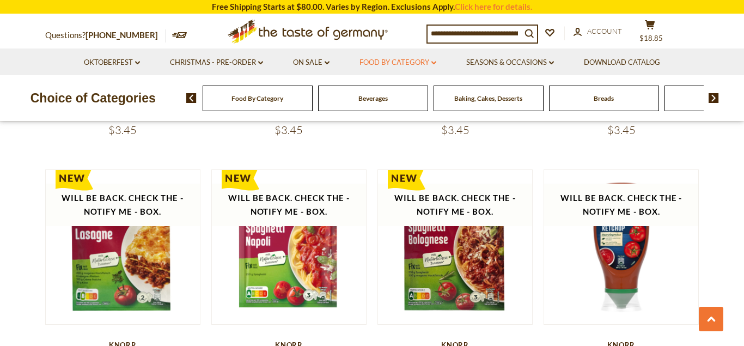
click at [432, 62] on link "Food By Category dropdown_arrow" at bounding box center [397, 63] width 77 height 12
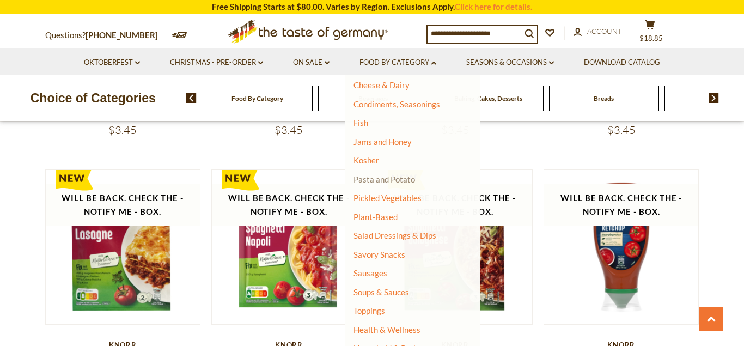
scroll to position [242, 0]
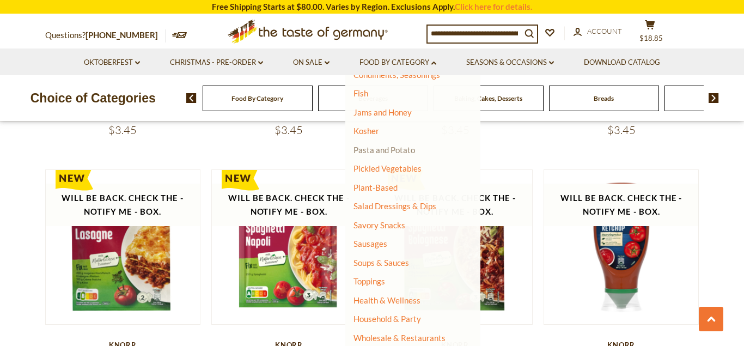
click at [358, 154] on link "Pasta and Potato" at bounding box center [384, 150] width 62 height 10
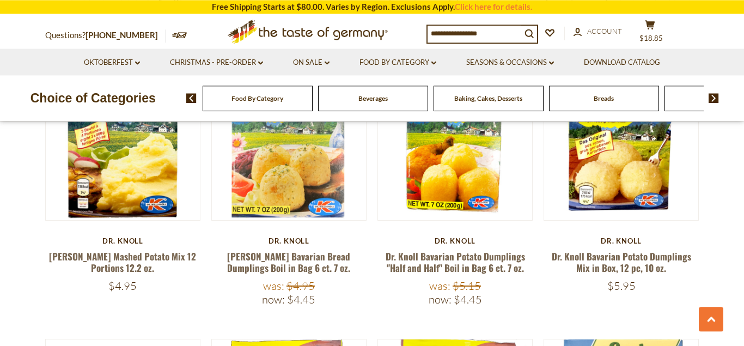
scroll to position [1444, 0]
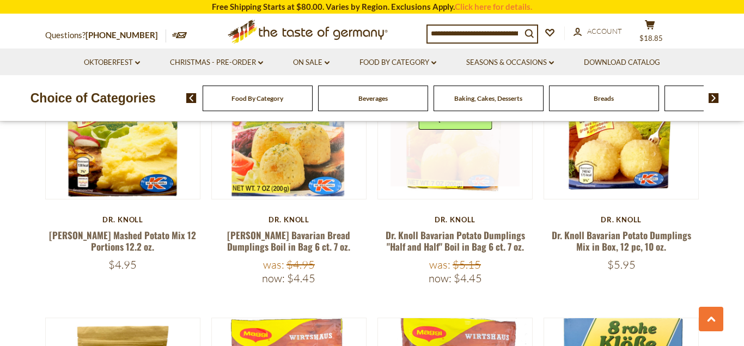
click at [450, 171] on link at bounding box center [456, 122] width 130 height 130
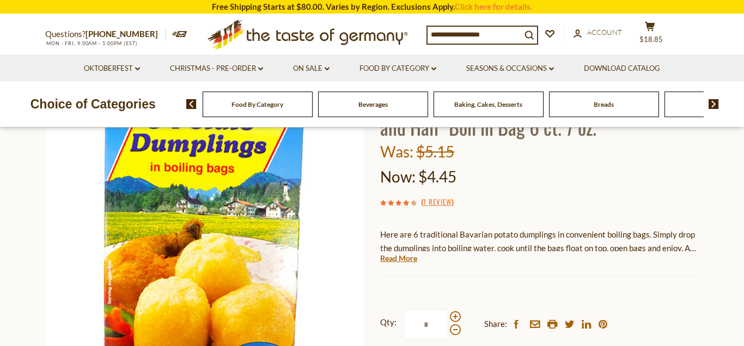
click at [404, 260] on link "Read More" at bounding box center [398, 258] width 37 height 11
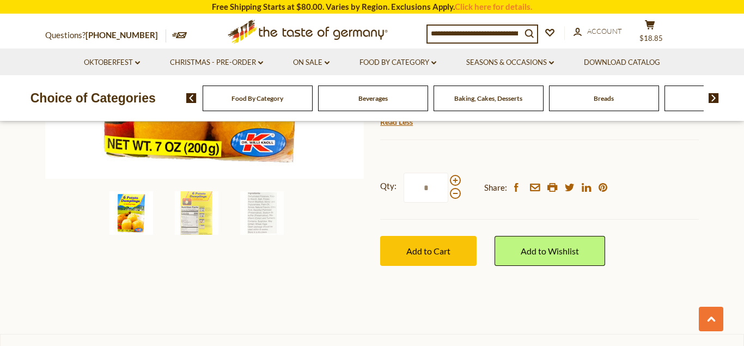
scroll to position [389, 0]
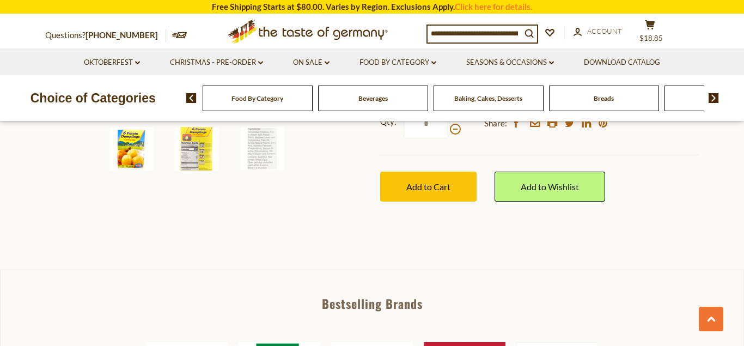
click at [203, 158] on img at bounding box center [197, 149] width 44 height 44
click at [189, 145] on img at bounding box center [197, 149] width 44 height 44
click at [190, 145] on img at bounding box center [197, 149] width 44 height 44
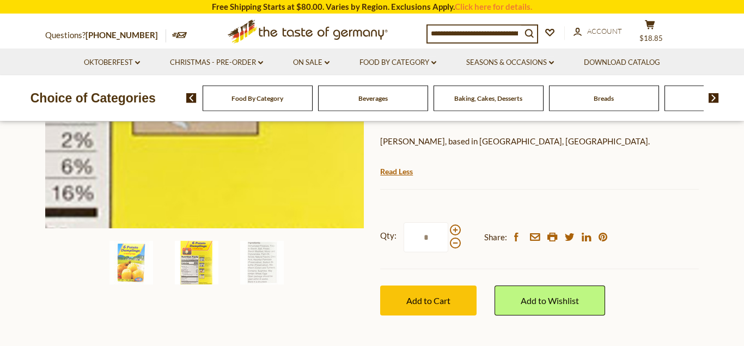
scroll to position [278, 0]
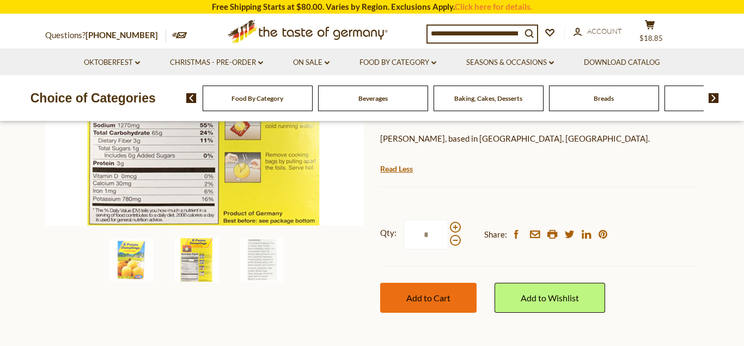
click at [437, 298] on span "Add to Cart" at bounding box center [428, 297] width 44 height 10
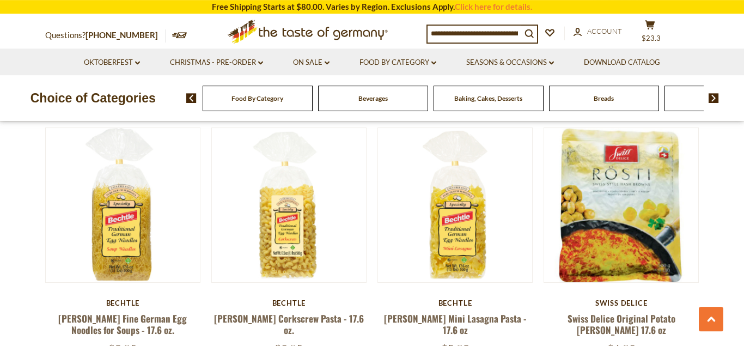
scroll to position [2444, 0]
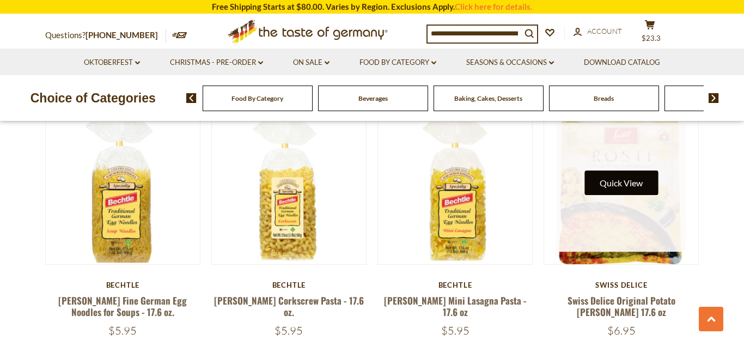
click at [624, 172] on button "Quick View" at bounding box center [621, 182] width 74 height 25
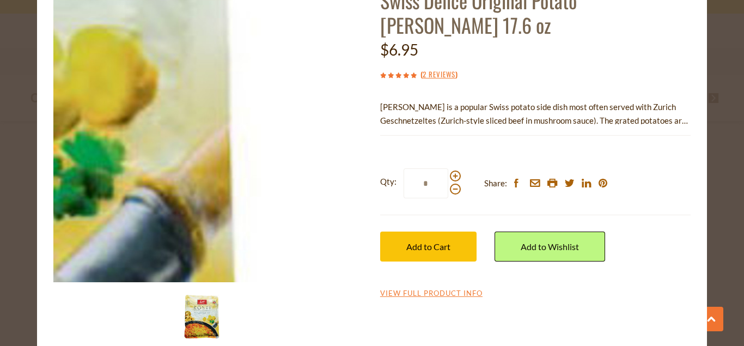
scroll to position [99, 0]
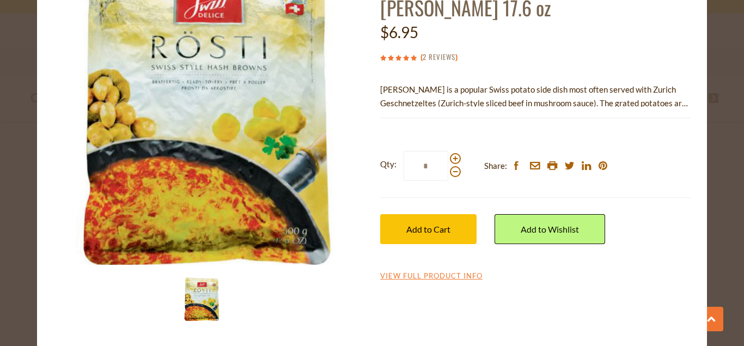
click at [441, 51] on link "2 Reviews" at bounding box center [439, 57] width 33 height 12
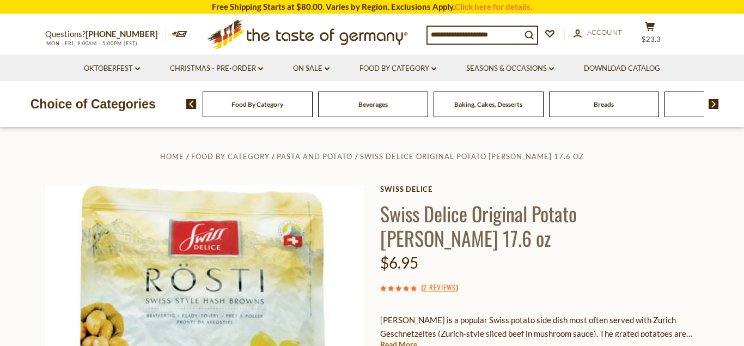
click at [401, 339] on link "Read More" at bounding box center [398, 344] width 37 height 11
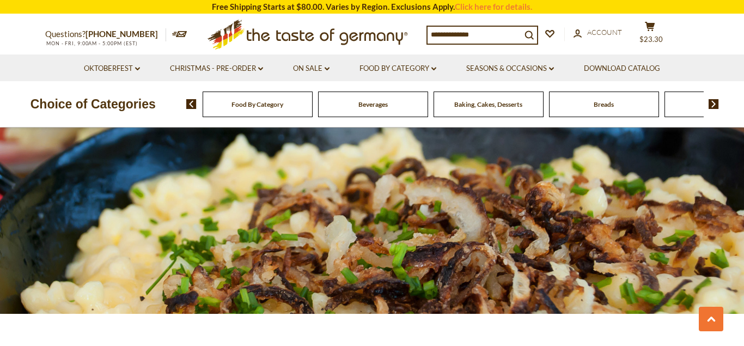
scroll to position [2555, 0]
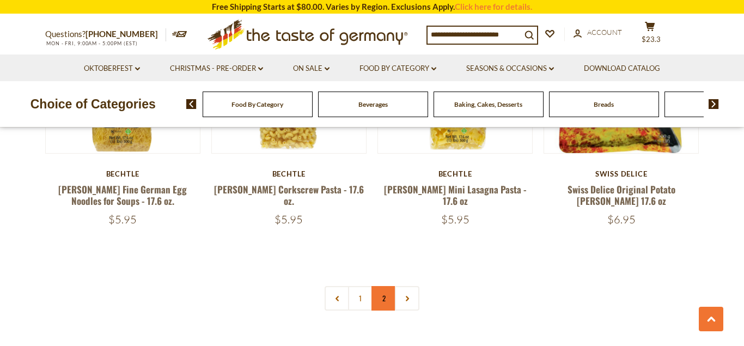
click at [382, 286] on link "2" at bounding box center [383, 298] width 25 height 25
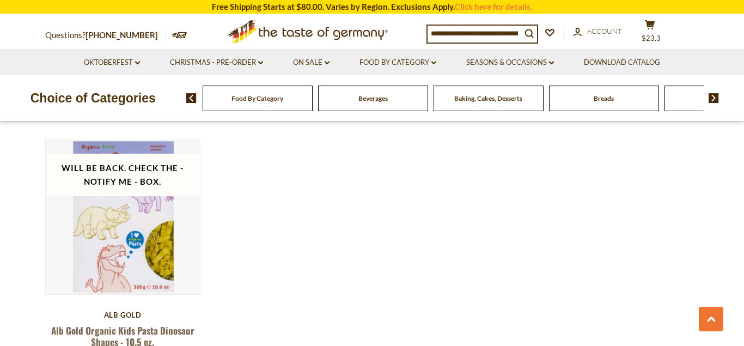
scroll to position [1722, 0]
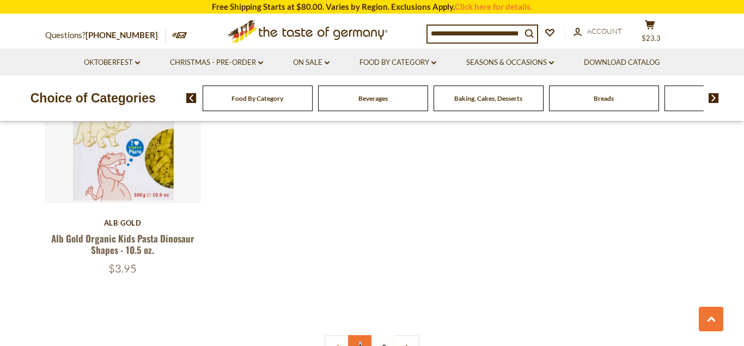
drag, startPoint x: 361, startPoint y: 325, endPoint x: 373, endPoint y: 327, distance: 12.1
click at [361, 335] on link "1" at bounding box center [360, 347] width 25 height 25
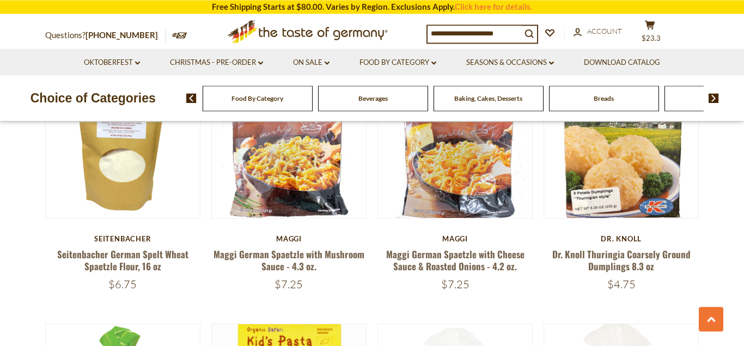
scroll to position [1718, 0]
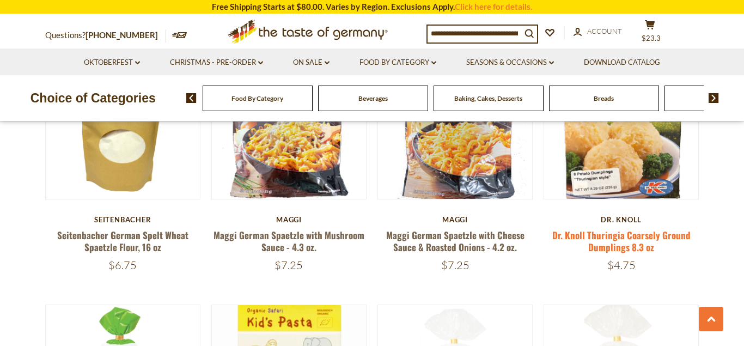
click at [613, 236] on link "Dr. Knoll Thuringia Coarsely Ground Dumplings 8.3 oz" at bounding box center [621, 240] width 138 height 25
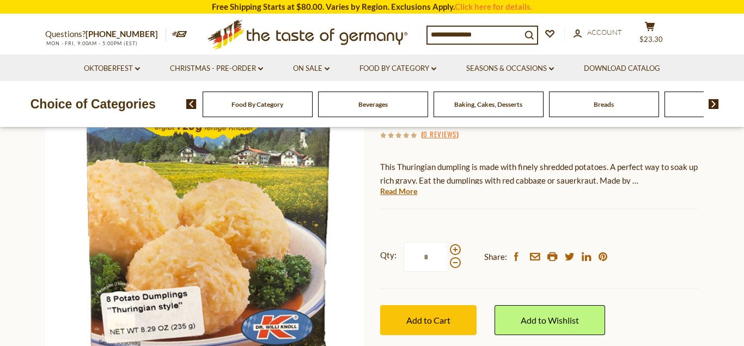
scroll to position [153, 0]
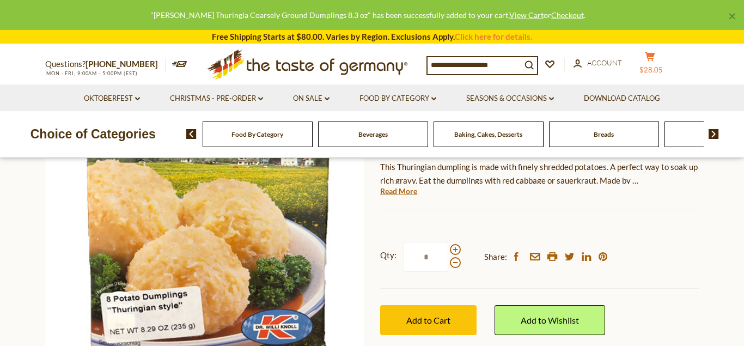
click at [666, 63] on button "cart $28.05" at bounding box center [649, 64] width 33 height 27
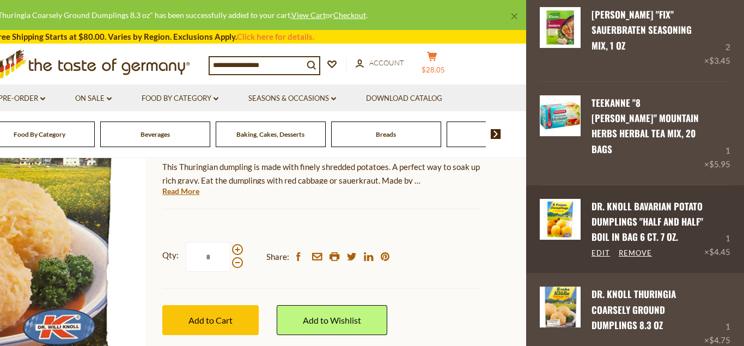
scroll to position [176, 0]
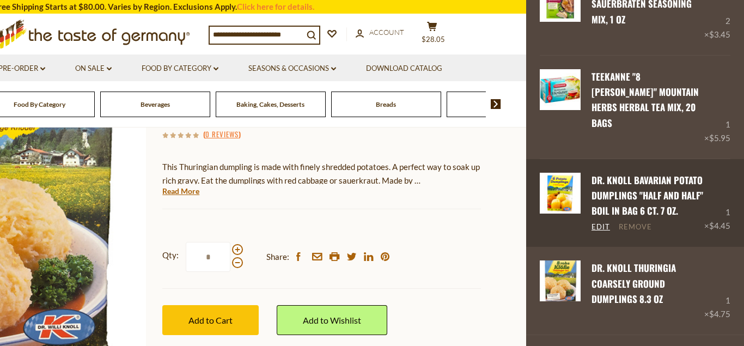
click at [638, 222] on link "Remove" at bounding box center [635, 227] width 33 height 10
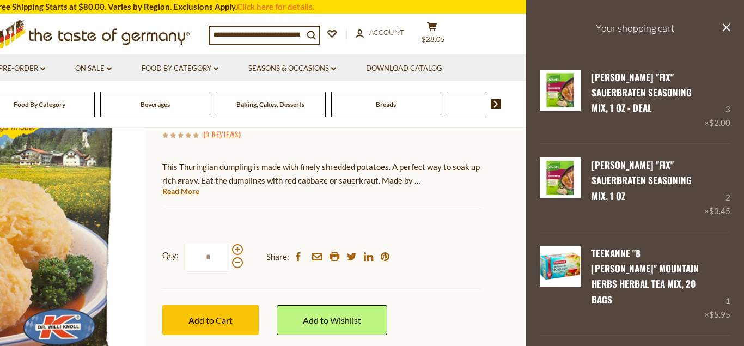
scroll to position [0, 0]
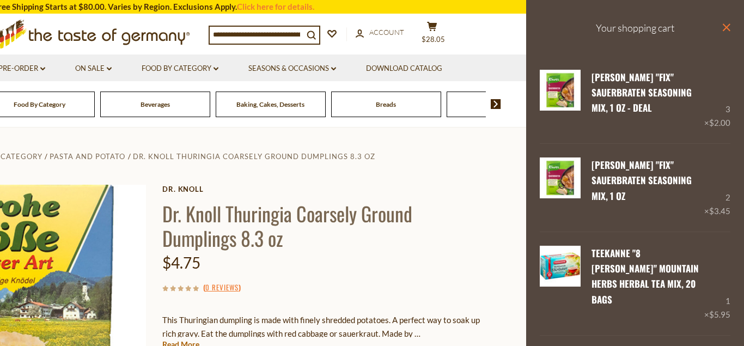
click at [725, 28] on icon "close" at bounding box center [726, 27] width 8 height 8
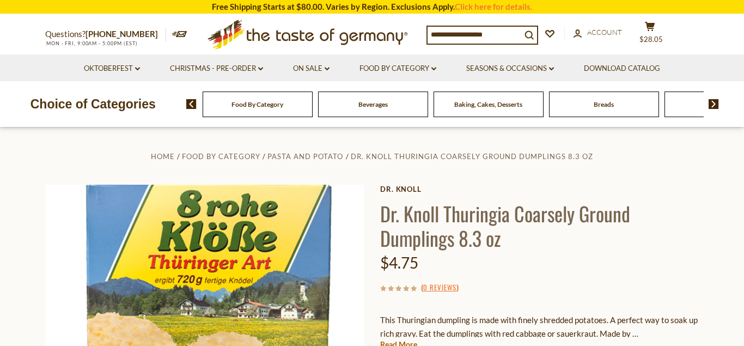
click at [319, 35] on icon ".st0{fill:#EDD300;} .st1{fill:#D33E21;}" at bounding box center [308, 35] width 204 height 40
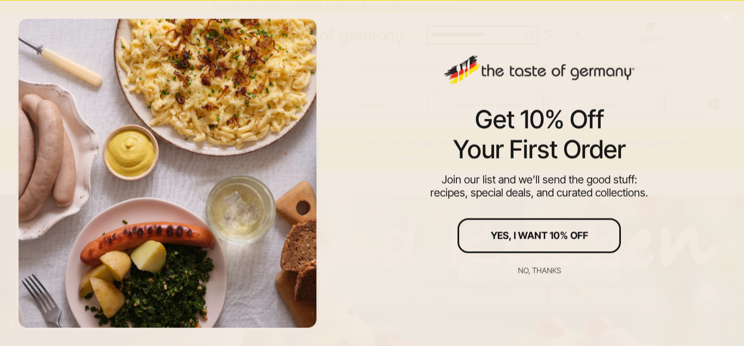
drag, startPoint x: 529, startPoint y: 272, endPoint x: 515, endPoint y: 265, distance: 15.3
click at [527, 270] on div "No, thanks" at bounding box center [539, 270] width 43 height 8
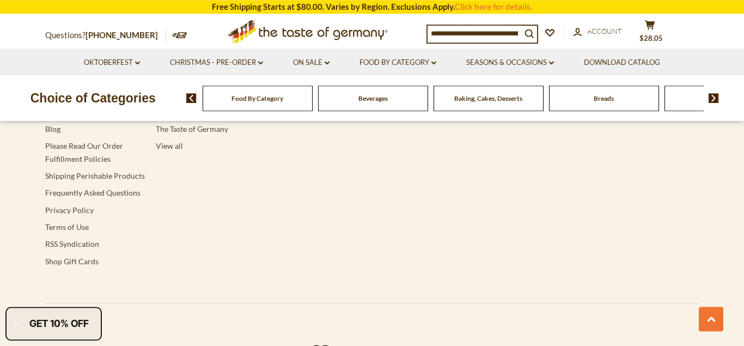
scroll to position [2201, 0]
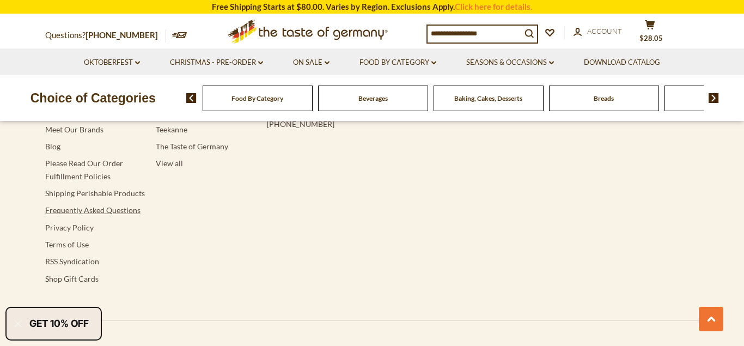
click at [87, 212] on link "Frequently Asked Questions" at bounding box center [92, 209] width 95 height 9
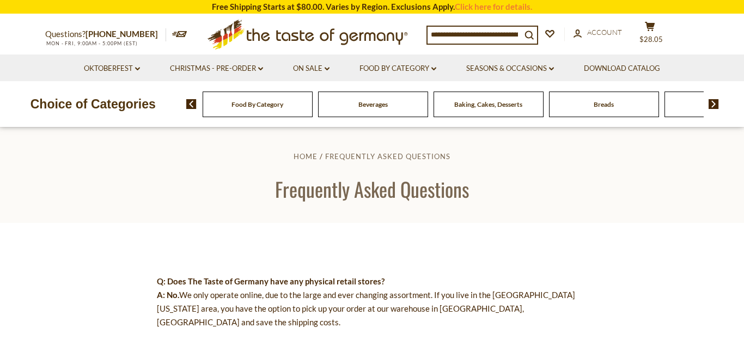
click at [190, 105] on img at bounding box center [191, 104] width 10 height 10
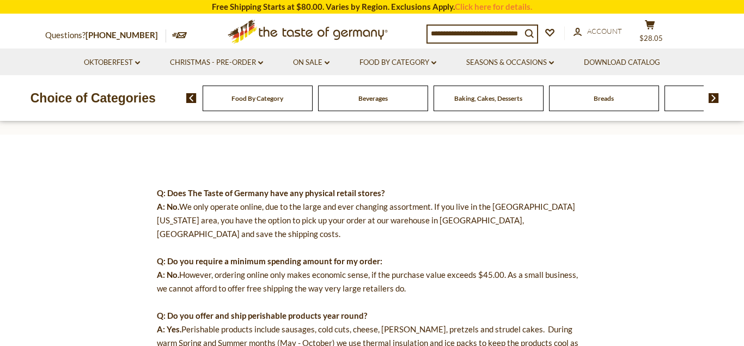
scroll to position [56, 0]
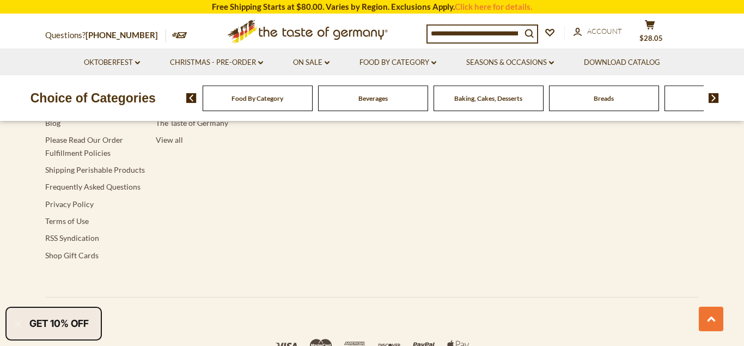
scroll to position [2238, 0]
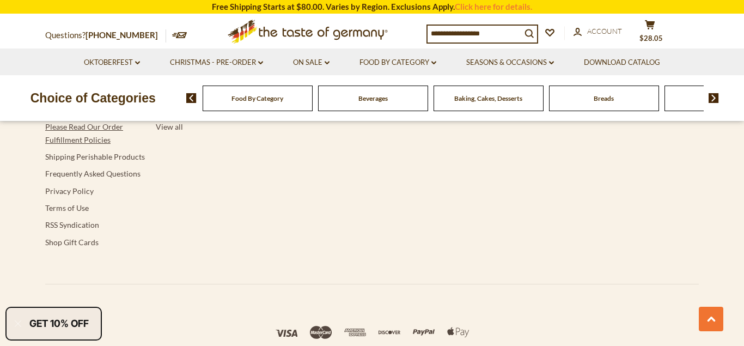
click at [91, 142] on link "Please Read Our Order Fulfillment Policies" at bounding box center [84, 133] width 78 height 22
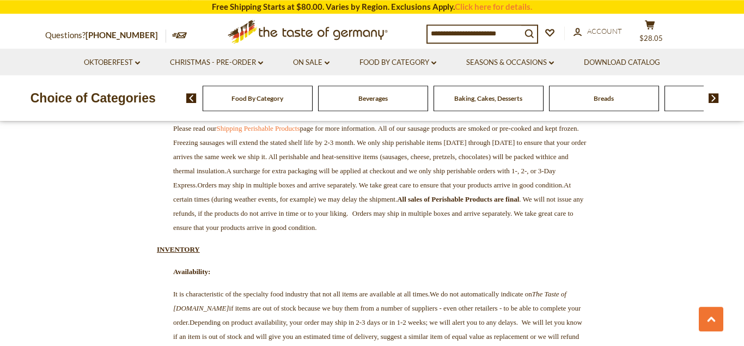
scroll to position [1389, 0]
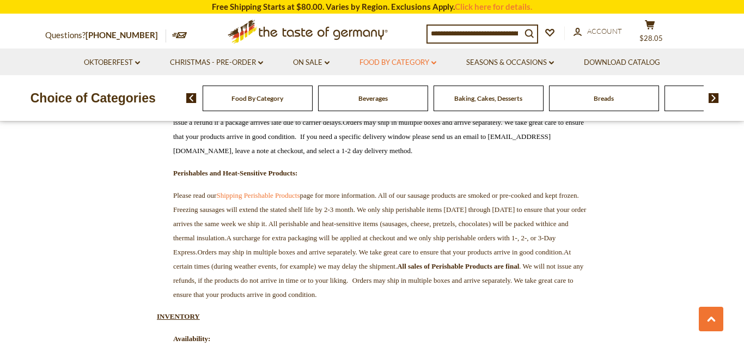
click at [435, 62] on icon "dropdown_arrow" at bounding box center [433, 63] width 5 height 4
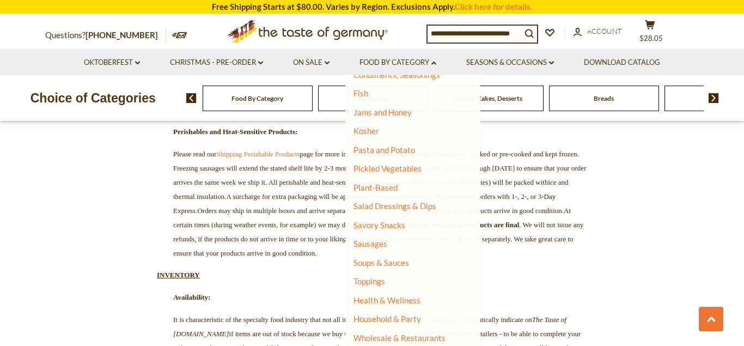
scroll to position [1500, 0]
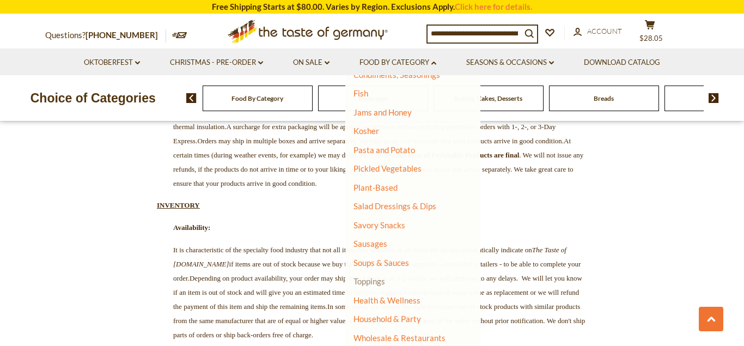
click at [379, 283] on link "Toppings" at bounding box center [369, 281] width 32 height 10
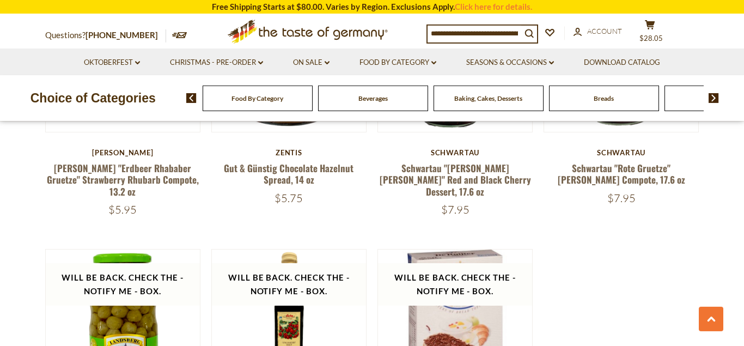
scroll to position [2034, 0]
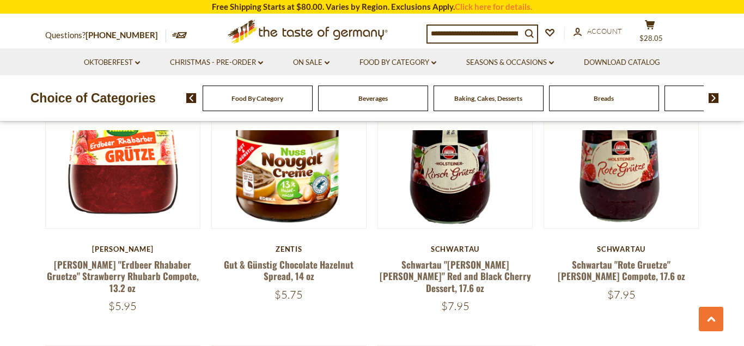
click at [438, 59] on li "Food By Category dropdown_arrow All Food By Category Taste of Germany Collectio…" at bounding box center [397, 61] width 105 height 27
click at [435, 63] on icon at bounding box center [433, 62] width 5 height 3
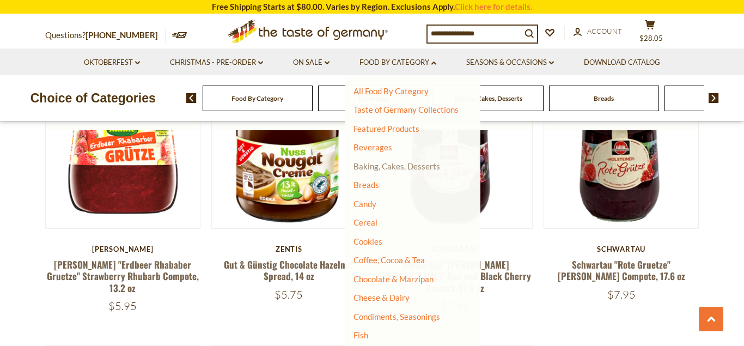
click at [377, 168] on link "Baking, Cakes, Desserts" at bounding box center [396, 166] width 87 height 10
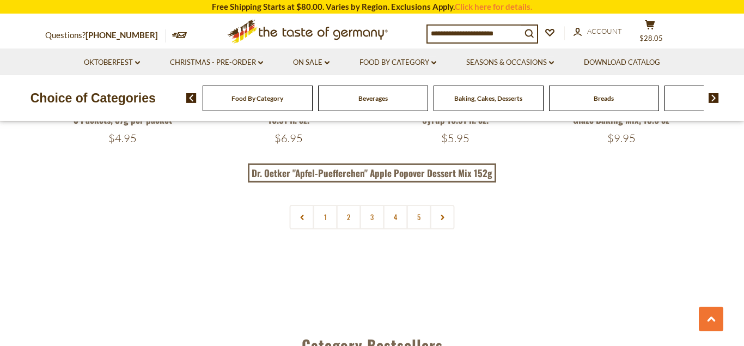
scroll to position [2611, 0]
click at [350, 218] on link "2" at bounding box center [349, 215] width 25 height 25
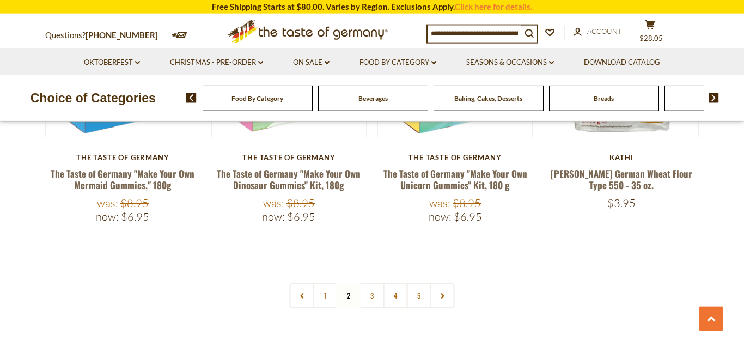
scroll to position [2662, 0]
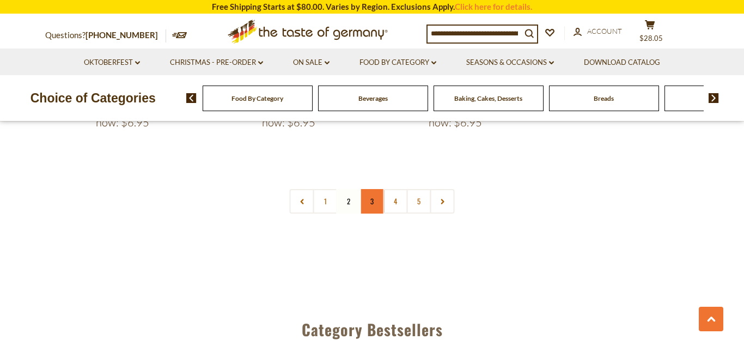
click at [373, 189] on link "3" at bounding box center [372, 201] width 25 height 25
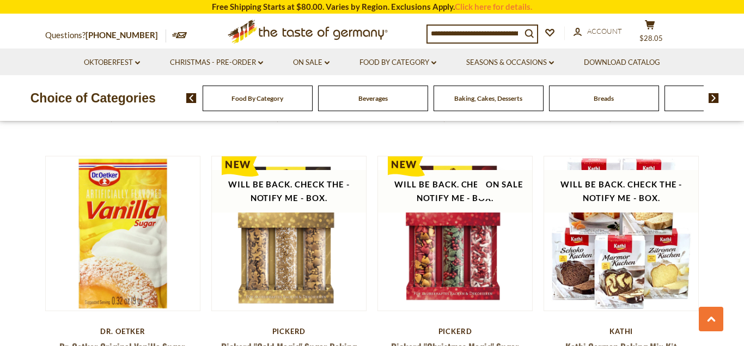
scroll to position [2551, 0]
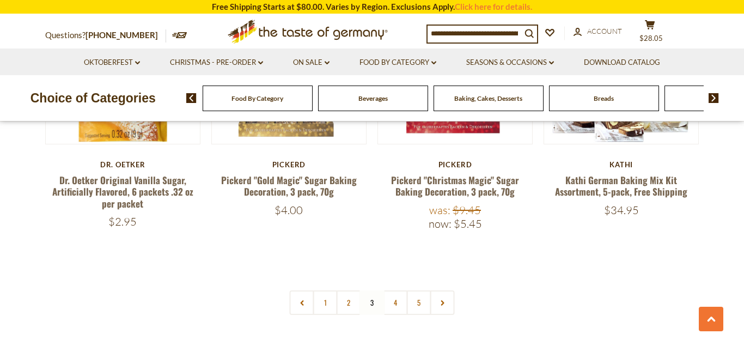
click at [398, 303] on link "4" at bounding box center [395, 302] width 25 height 25
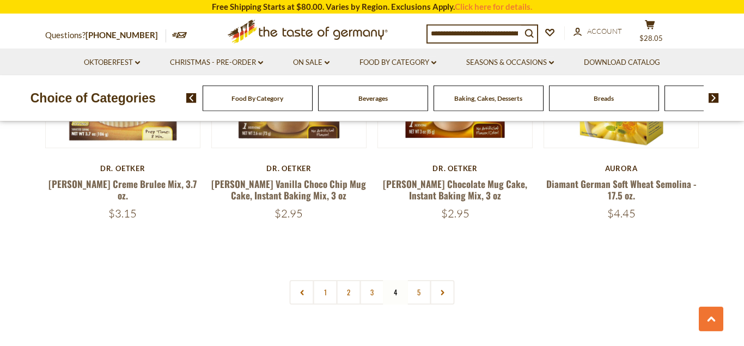
scroll to position [2551, 0]
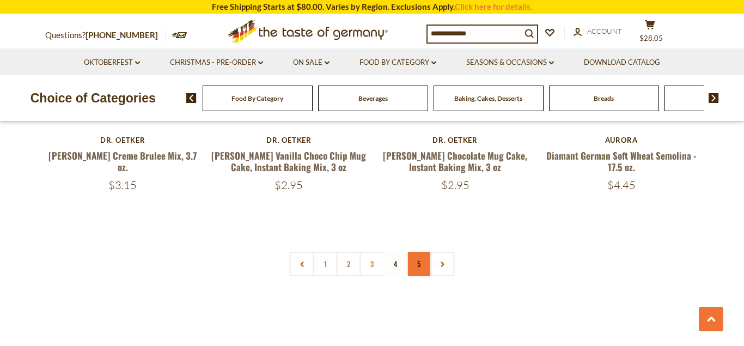
click at [415, 262] on link "5" at bounding box center [419, 264] width 25 height 25
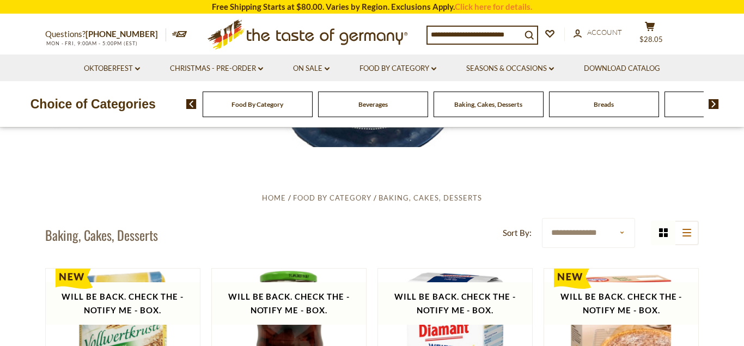
scroll to position [0, 0]
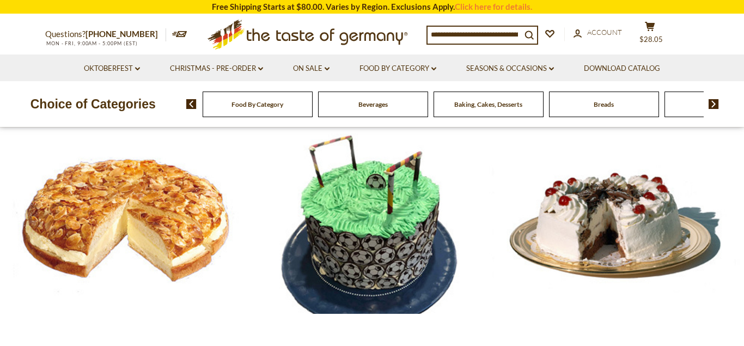
click at [478, 27] on input at bounding box center [475, 34] width 94 height 15
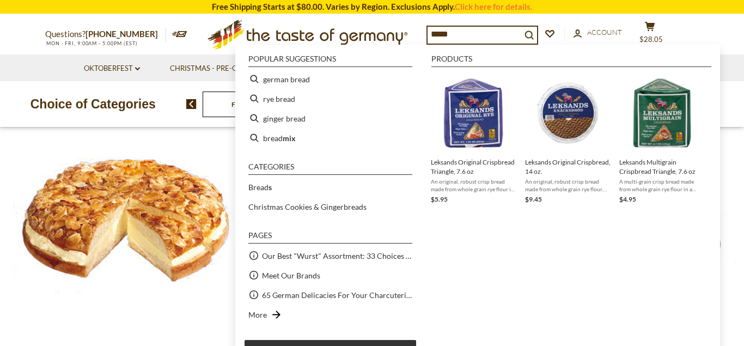
type input "*****"
drag, startPoint x: 542, startPoint y: 283, endPoint x: 524, endPoint y: 264, distance: 26.2
click at [538, 278] on div "Products Leksands Original Crispbread Triangle, 7.6 oz An original, robust cris…" at bounding box center [568, 211] width 285 height 312
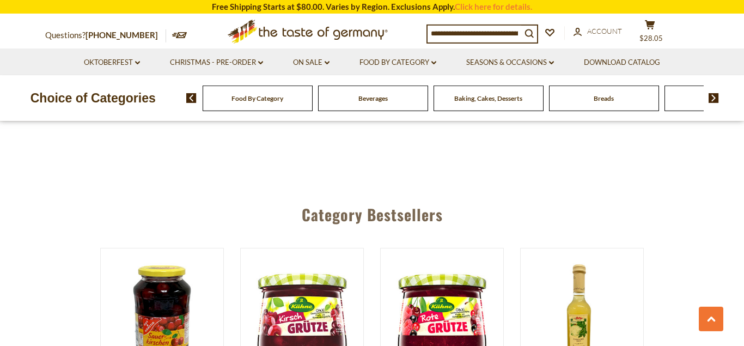
scroll to position [2225, 0]
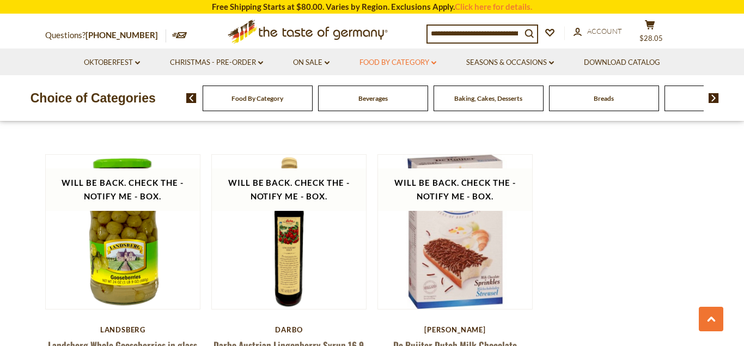
click at [433, 65] on link "Food By Category dropdown_arrow" at bounding box center [397, 63] width 77 height 12
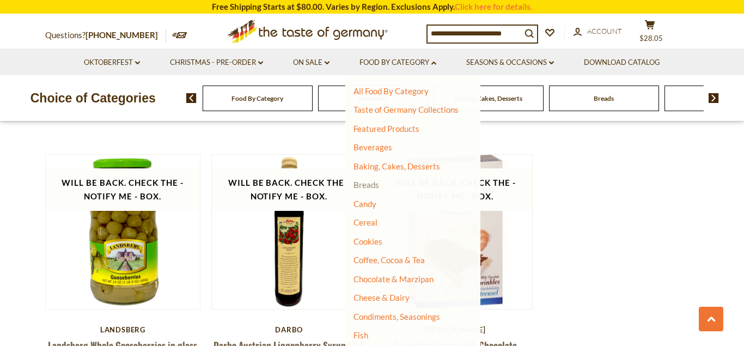
click at [371, 187] on link "Breads" at bounding box center [366, 185] width 26 height 10
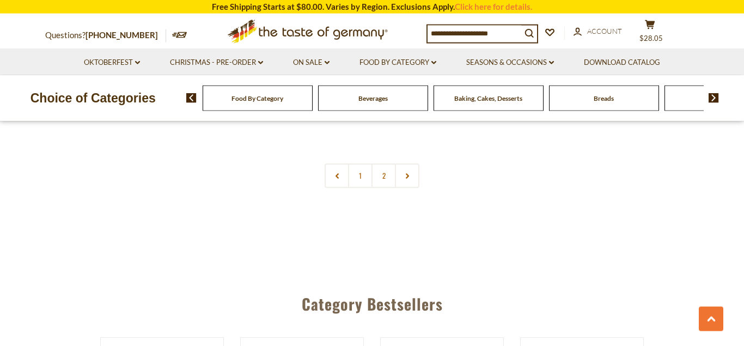
scroll to position [2667, 0]
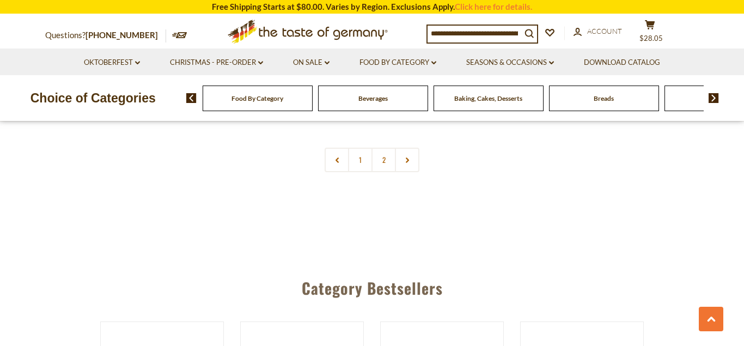
drag, startPoint x: 379, startPoint y: 161, endPoint x: 399, endPoint y: 161, distance: 19.6
click at [379, 161] on link "2" at bounding box center [383, 160] width 25 height 25
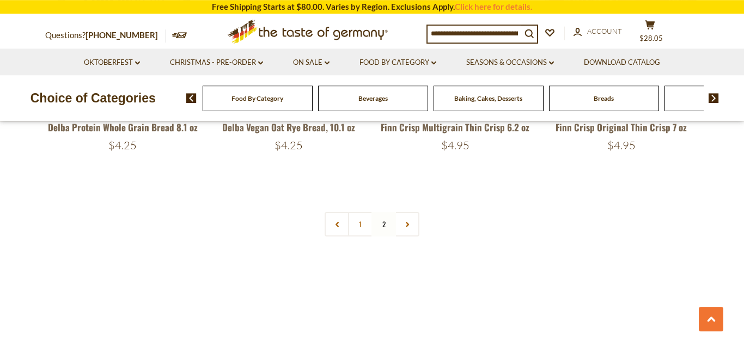
scroll to position [1556, 0]
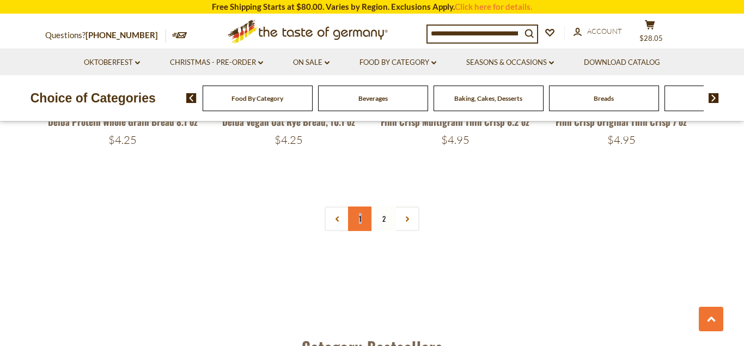
click at [359, 210] on link "1" at bounding box center [360, 218] width 25 height 25
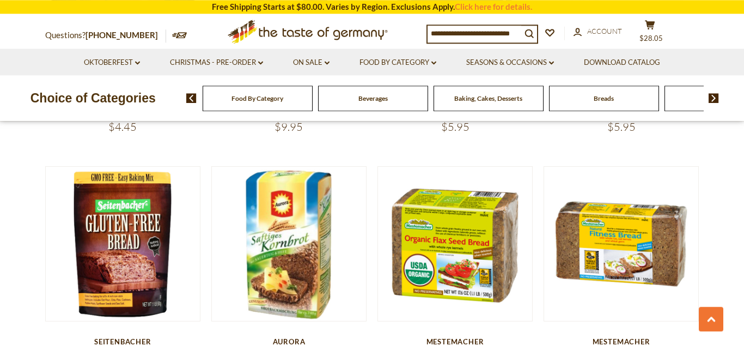
scroll to position [944, 0]
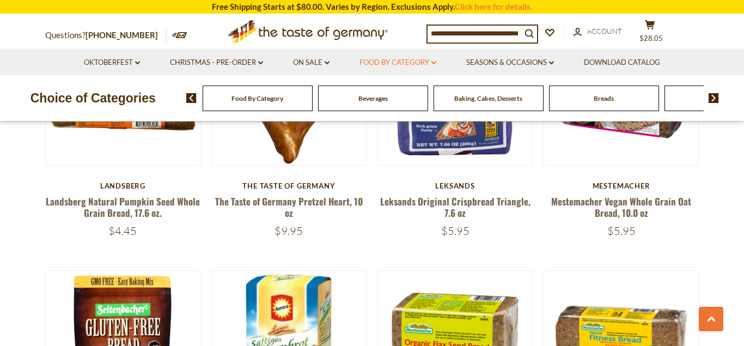
click at [430, 60] on link "Food By Category dropdown_arrow" at bounding box center [397, 63] width 77 height 12
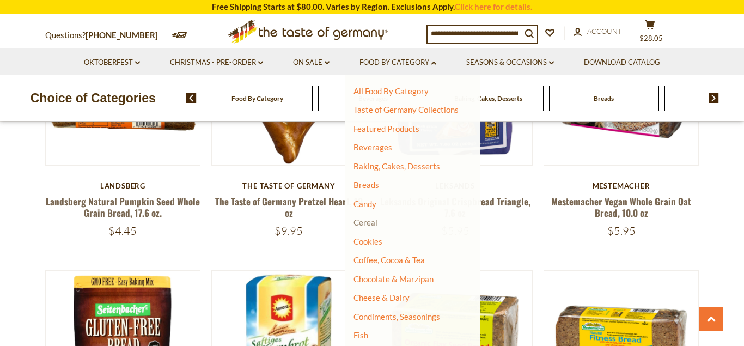
click at [373, 223] on link "Cereal" at bounding box center [365, 222] width 24 height 10
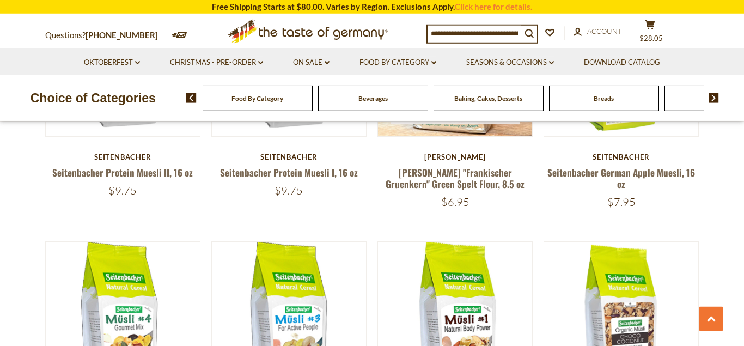
scroll to position [389, 0]
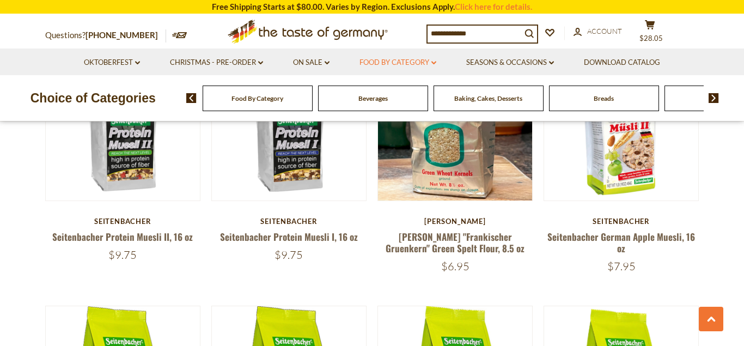
click at [432, 60] on link "Food By Category dropdown_arrow" at bounding box center [397, 63] width 77 height 12
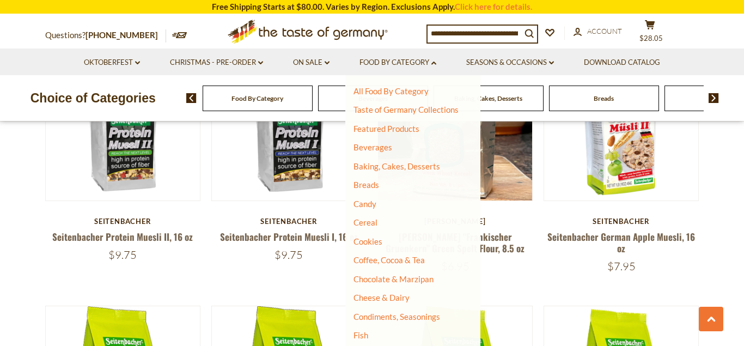
scroll to position [59, 0]
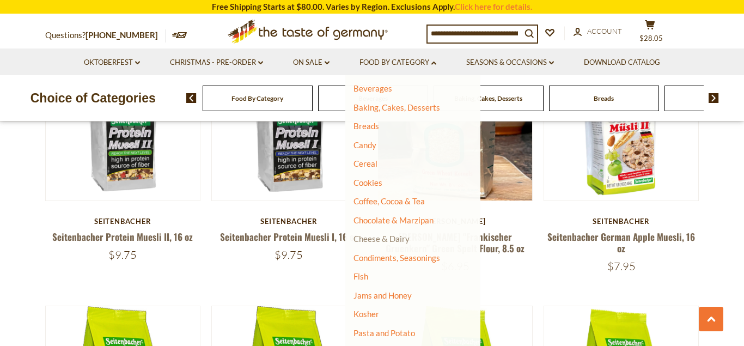
click at [382, 239] on link "Cheese & Dairy" at bounding box center [381, 239] width 56 height 10
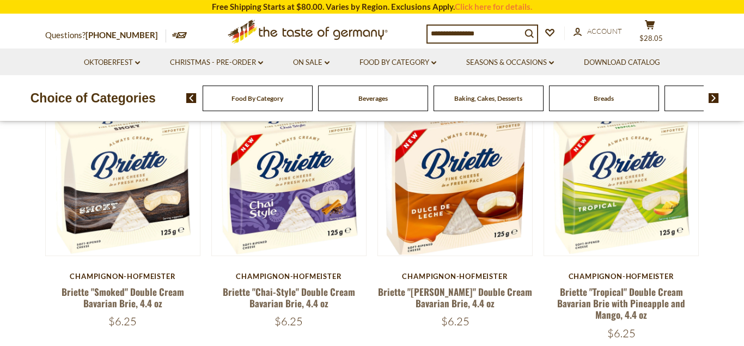
scroll to position [333, 0]
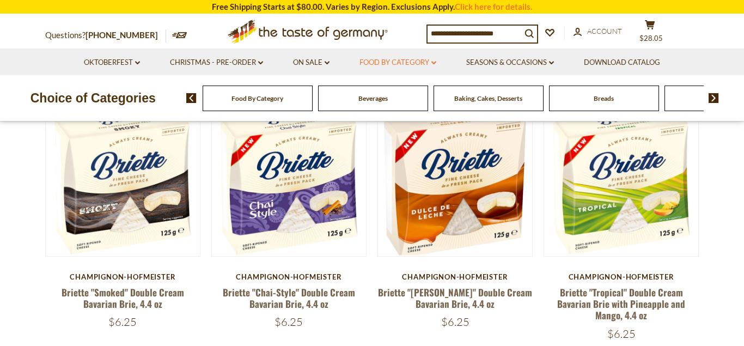
click at [435, 63] on icon at bounding box center [433, 62] width 5 height 3
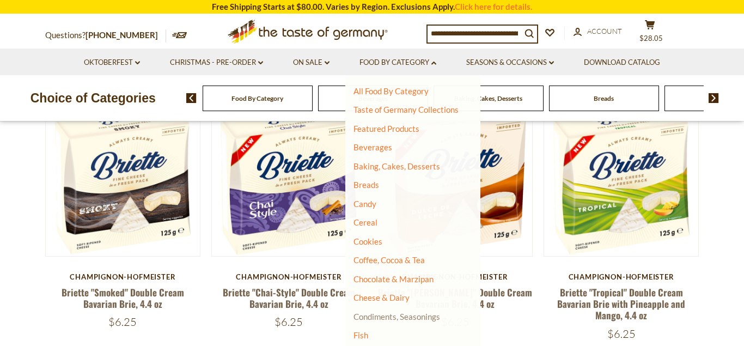
click at [389, 320] on link "Condiments, Seasonings" at bounding box center [396, 317] width 87 height 10
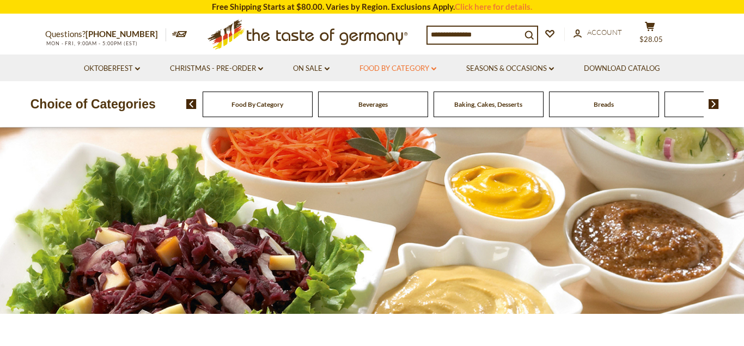
click at [435, 71] on link "Food By Category dropdown_arrow" at bounding box center [397, 69] width 77 height 12
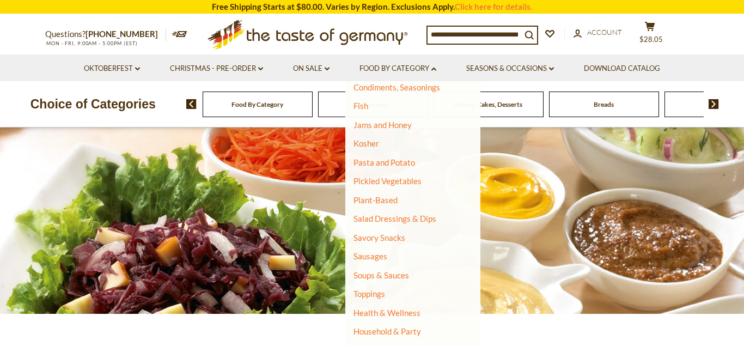
scroll to position [242, 0]
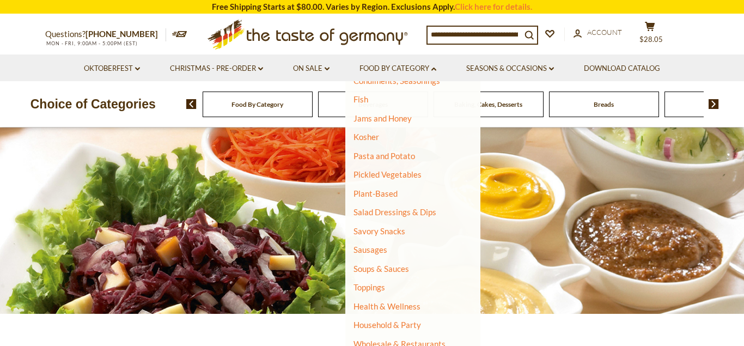
click at [383, 276] on ul "All Food By Category Taste of Germany Collections Featured Products Beverages B…" at bounding box center [408, 99] width 111 height 499
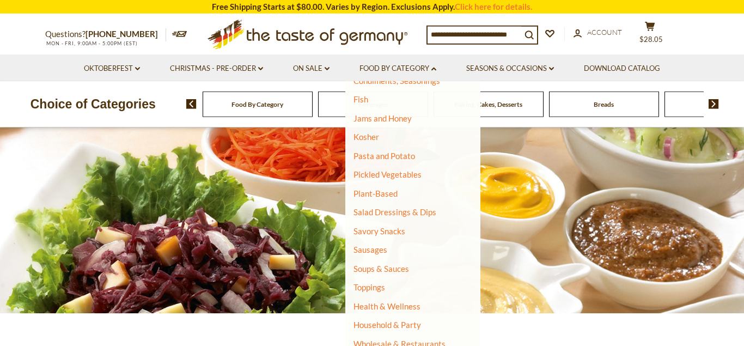
scroll to position [0, 0]
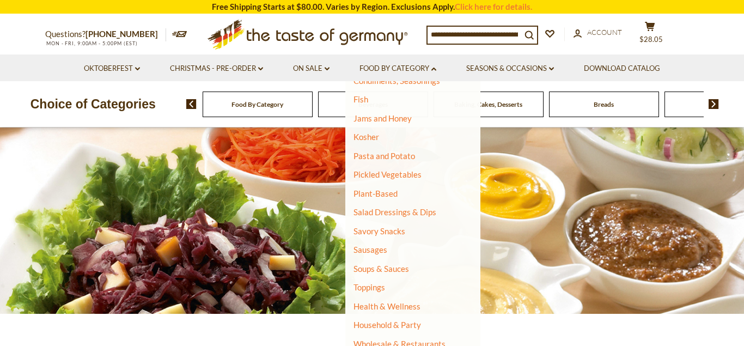
click at [711, 30] on section "Questions? 800-881-6419 MON - FRI, 9:00AM - 5:00PM (EST) × Questions? 800-881-6…" at bounding box center [372, 35] width 744 height 40
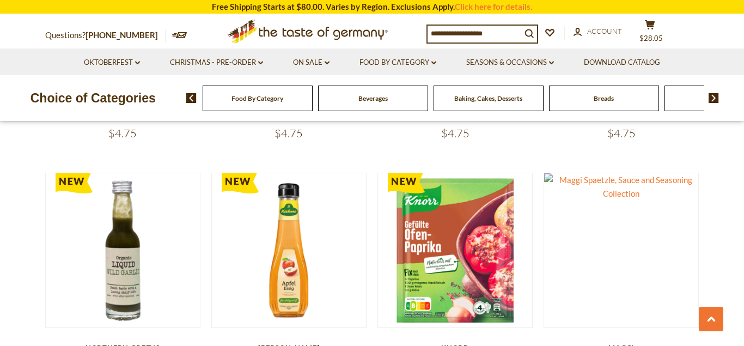
scroll to position [2555, 0]
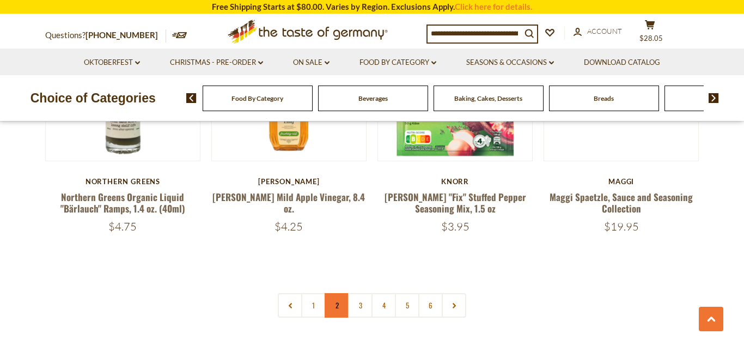
click at [340, 293] on link "2" at bounding box center [337, 305] width 25 height 25
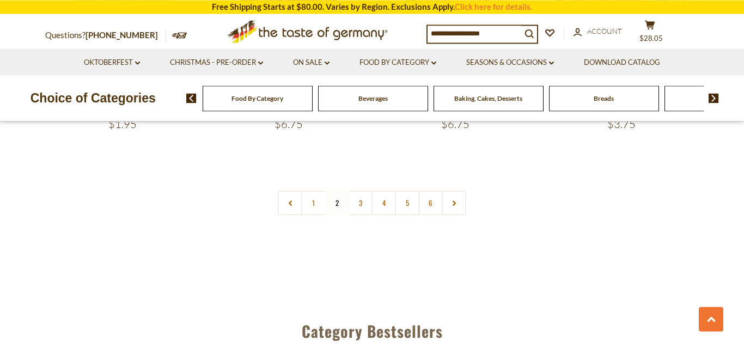
scroll to position [2662, 0]
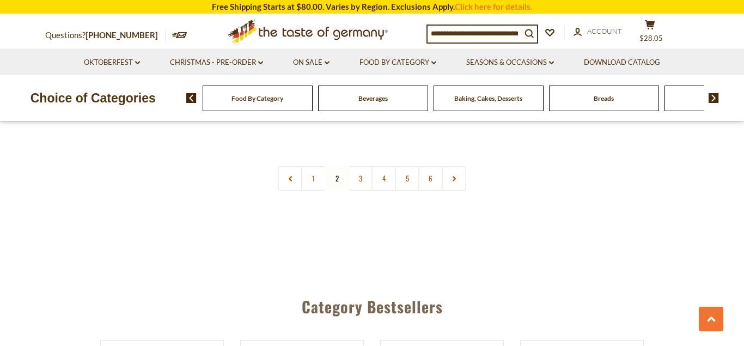
click at [353, 166] on link "3" at bounding box center [360, 178] width 25 height 25
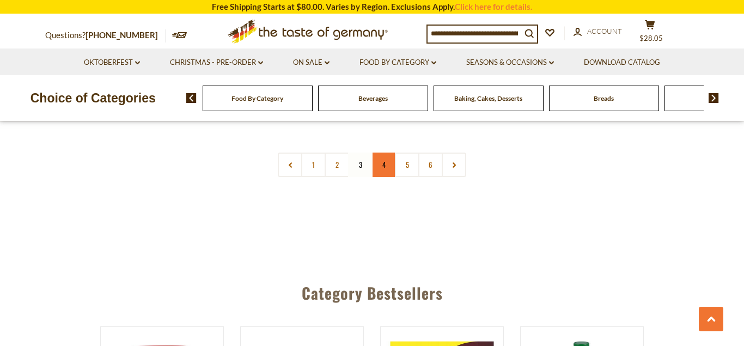
click at [377, 154] on link "4" at bounding box center [383, 165] width 25 height 25
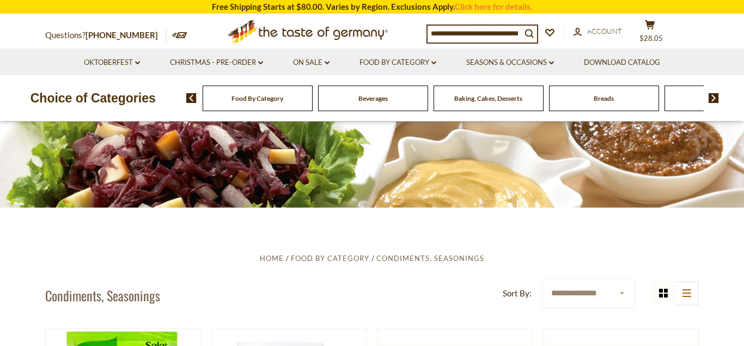
scroll to position [0, 0]
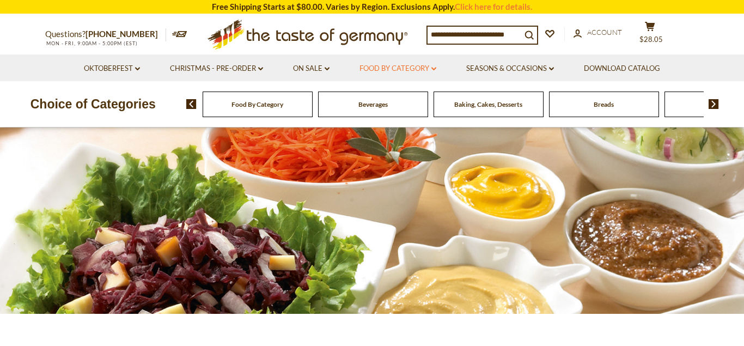
click at [436, 69] on icon at bounding box center [433, 68] width 5 height 3
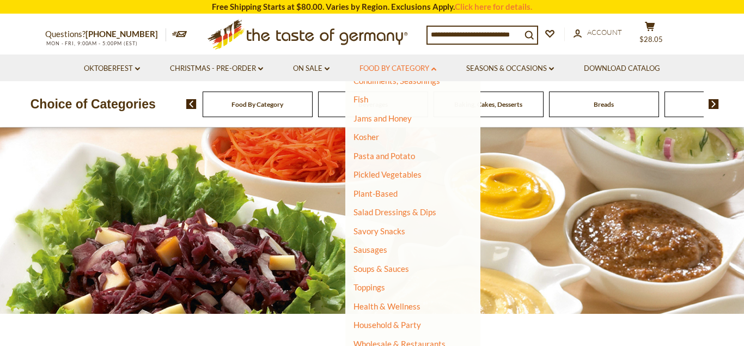
scroll to position [242, 0]
click at [385, 121] on link "Jams and Honey" at bounding box center [382, 118] width 58 height 10
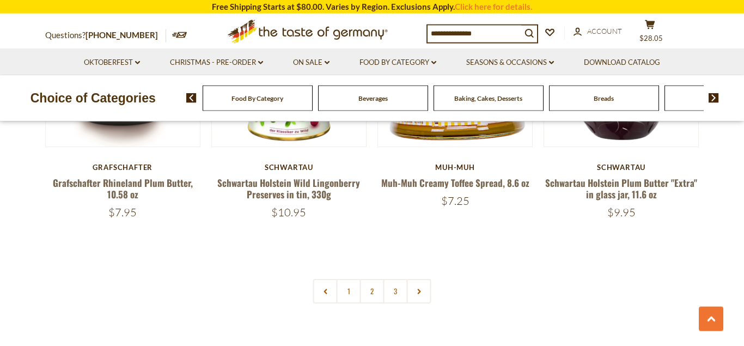
scroll to position [2611, 0]
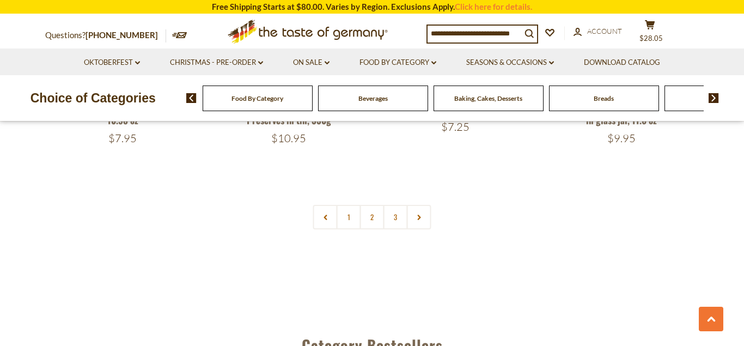
click at [368, 211] on link "2" at bounding box center [372, 217] width 25 height 25
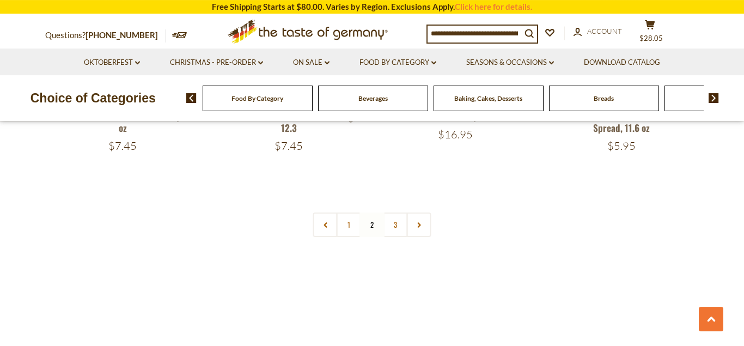
scroll to position [2607, 0]
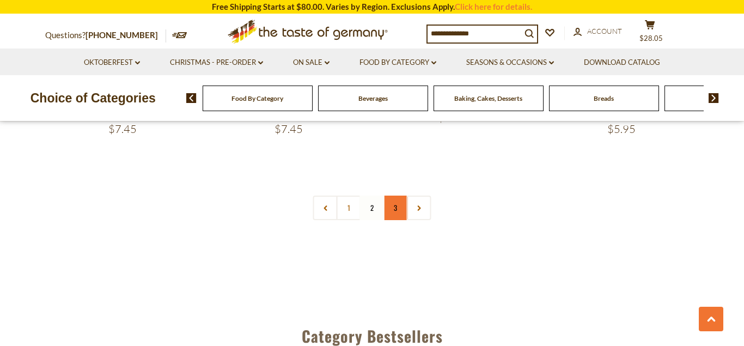
click at [396, 210] on link "3" at bounding box center [395, 208] width 25 height 25
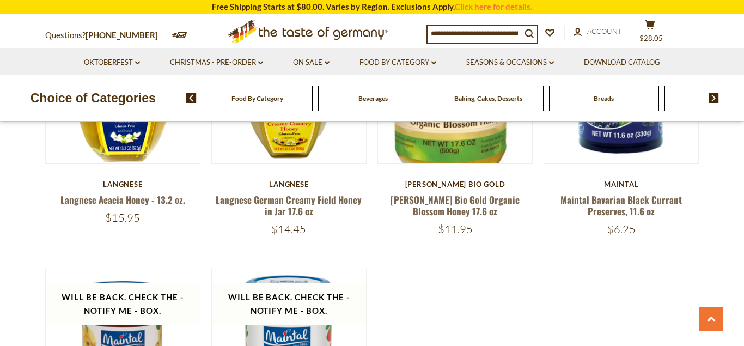
scroll to position [2333, 0]
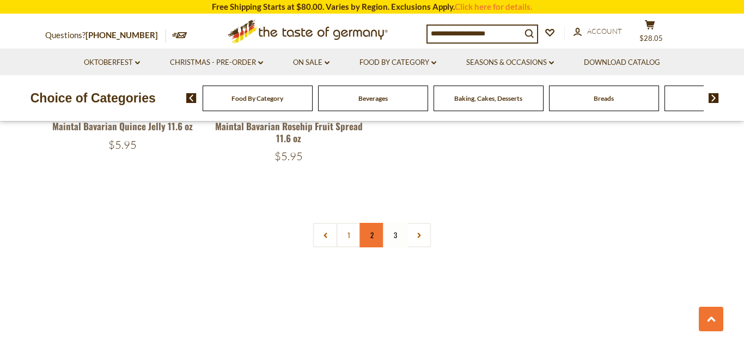
click at [368, 237] on link "2" at bounding box center [372, 235] width 25 height 25
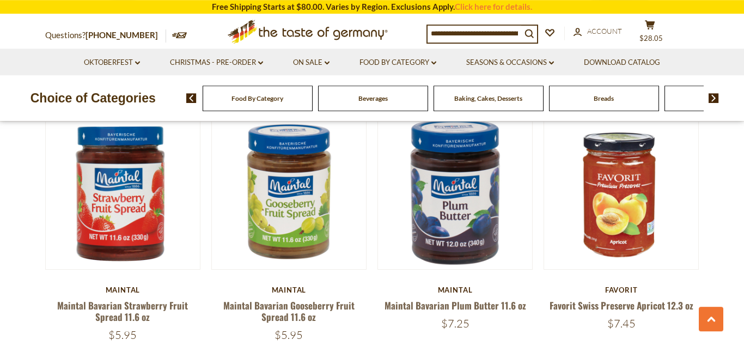
scroll to position [1939, 0]
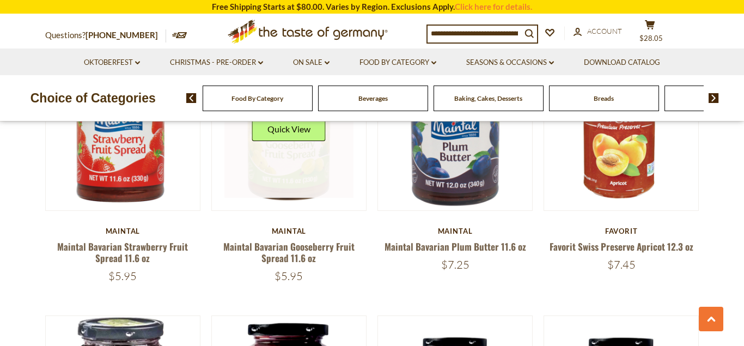
click at [295, 203] on img at bounding box center [289, 133] width 154 height 154
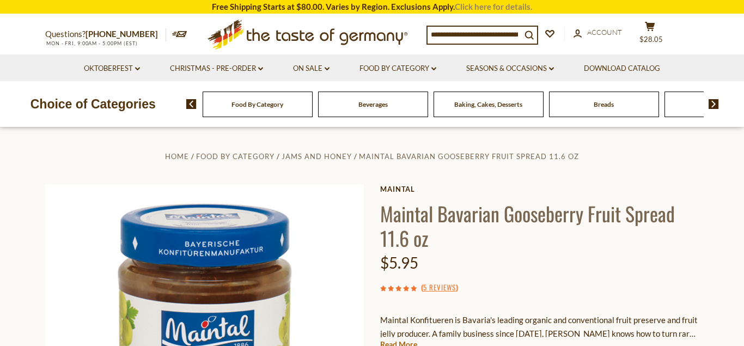
click at [471, 5] on link "Click here for details." at bounding box center [493, 7] width 77 height 10
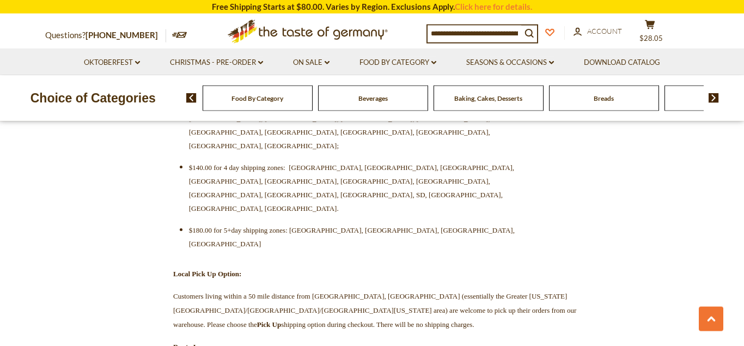
scroll to position [500, 0]
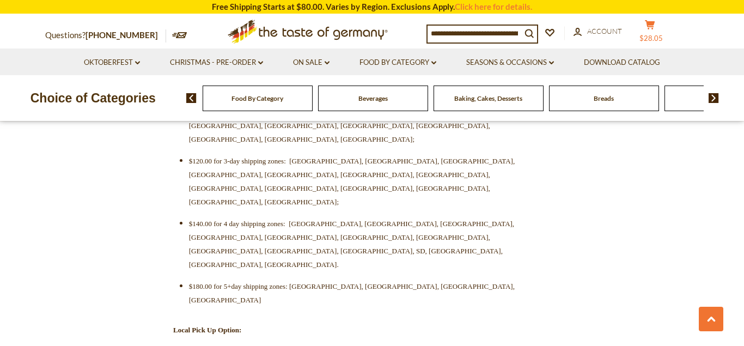
drag, startPoint x: 671, startPoint y: 29, endPoint x: 666, endPoint y: 32, distance: 6.1
click at [666, 30] on button "cart $28.05" at bounding box center [649, 33] width 33 height 27
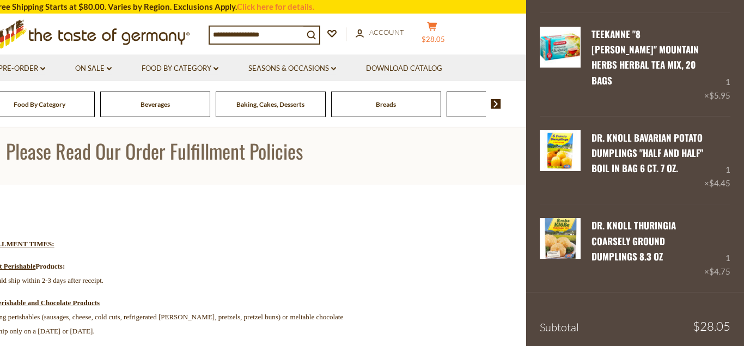
scroll to position [111, 0]
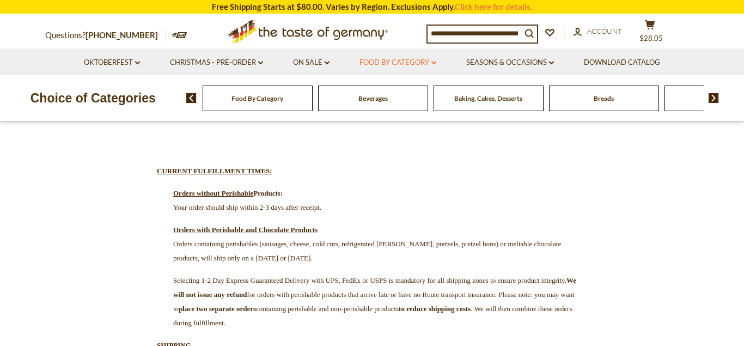
click at [432, 62] on link "Food By Category dropdown_arrow" at bounding box center [397, 63] width 77 height 12
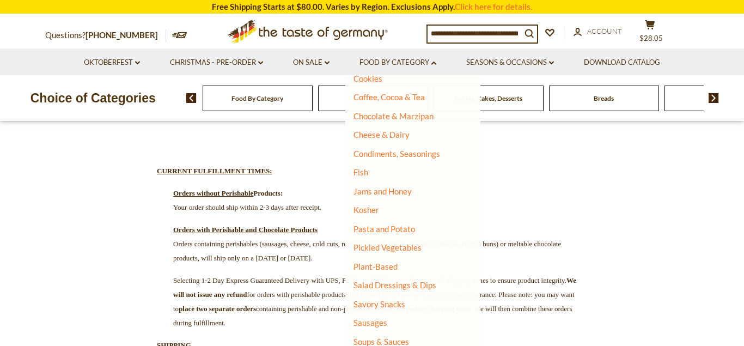
scroll to position [176, 0]
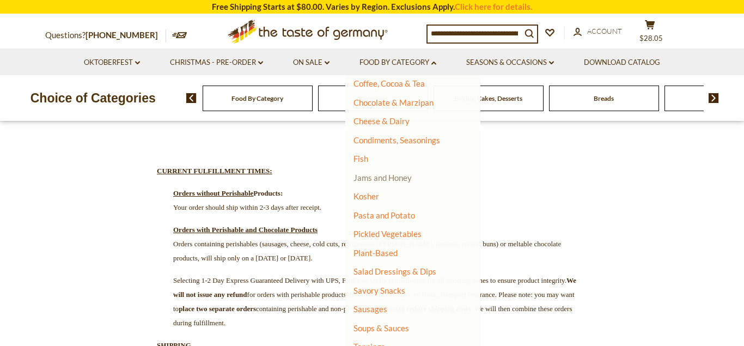
click at [374, 180] on link "Jams and Honey" at bounding box center [382, 178] width 58 height 10
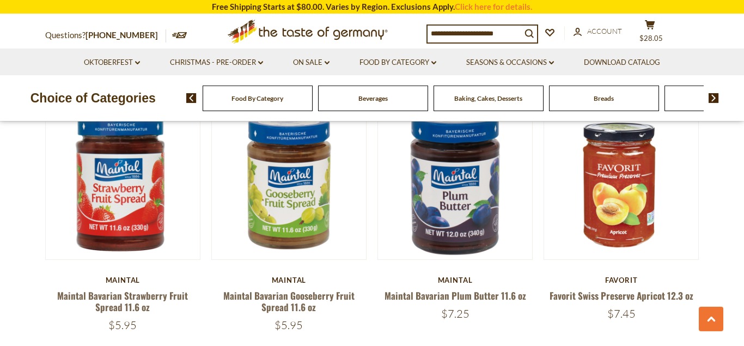
scroll to position [1944, 0]
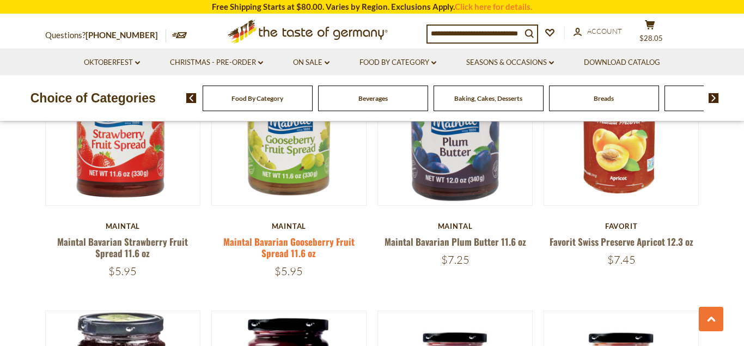
click at [286, 240] on link "Maintal Bavarian Gooseberry Fruit Spread 11.6 oz" at bounding box center [288, 247] width 131 height 25
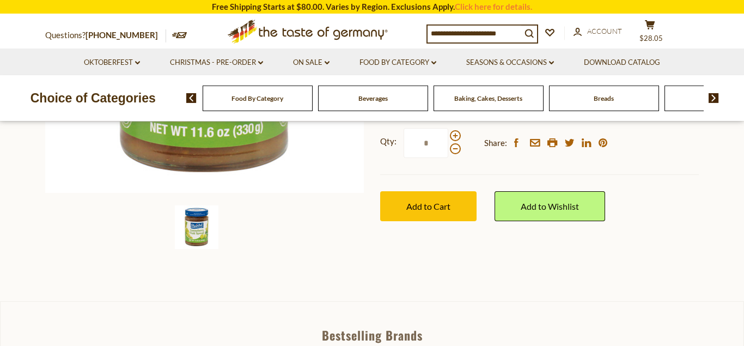
scroll to position [333, 0]
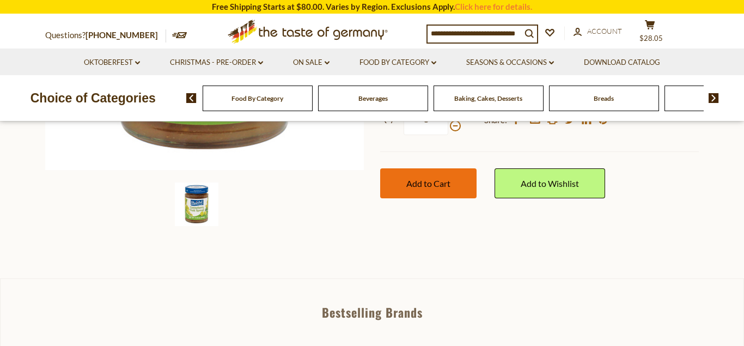
click at [430, 191] on button "Add to Cart" at bounding box center [428, 183] width 96 height 30
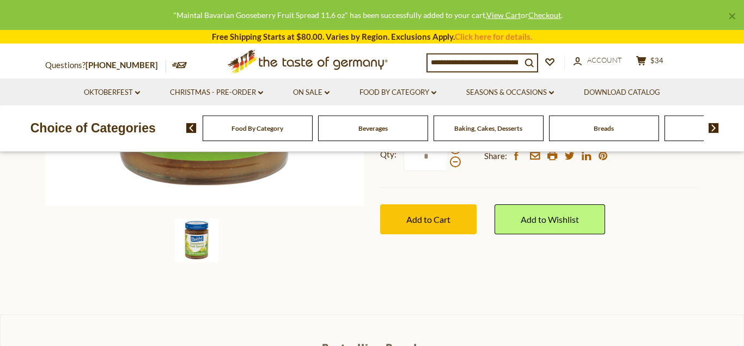
scroll to position [278, 0]
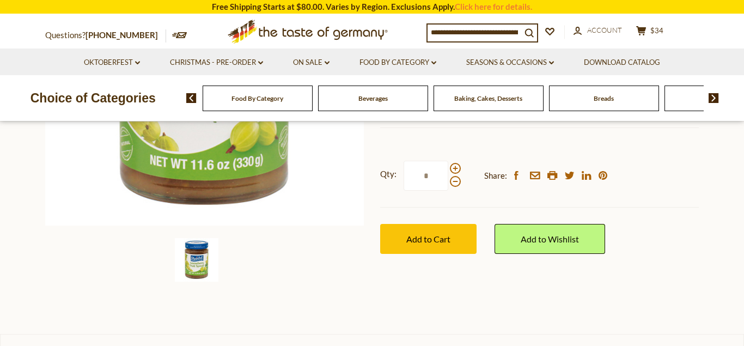
click at [672, 71] on li "Download Catalog" at bounding box center [622, 61] width 105 height 27
click at [646, 35] on icon at bounding box center [641, 30] width 10 height 9
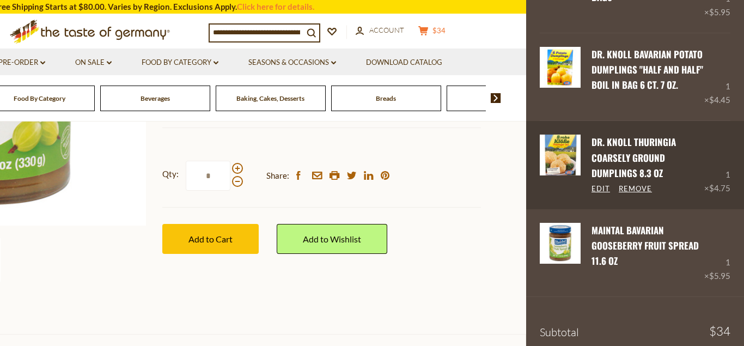
scroll to position [307, 0]
